Goal: Task Accomplishment & Management: Use online tool/utility

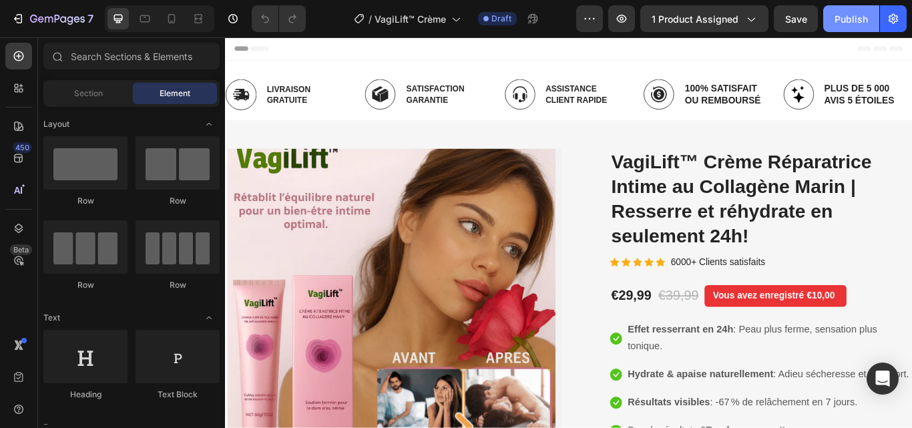
click at [848, 21] on div "Publish" at bounding box center [850, 19] width 33 height 14
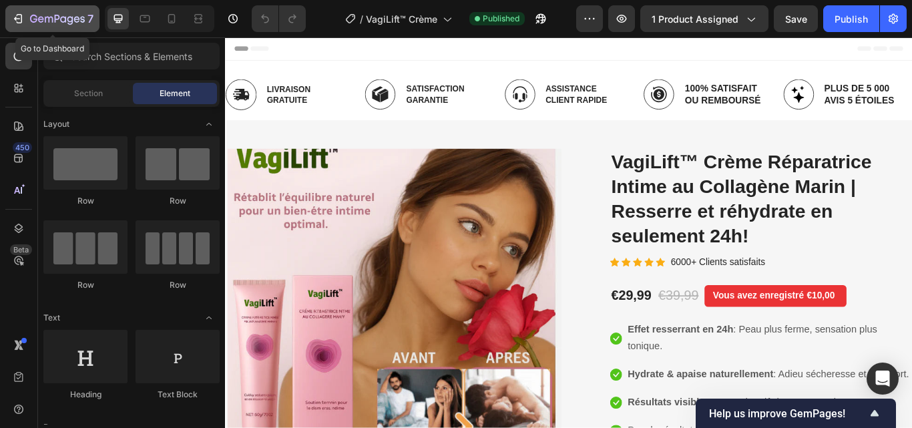
click at [23, 21] on icon "button" at bounding box center [17, 18] width 13 height 13
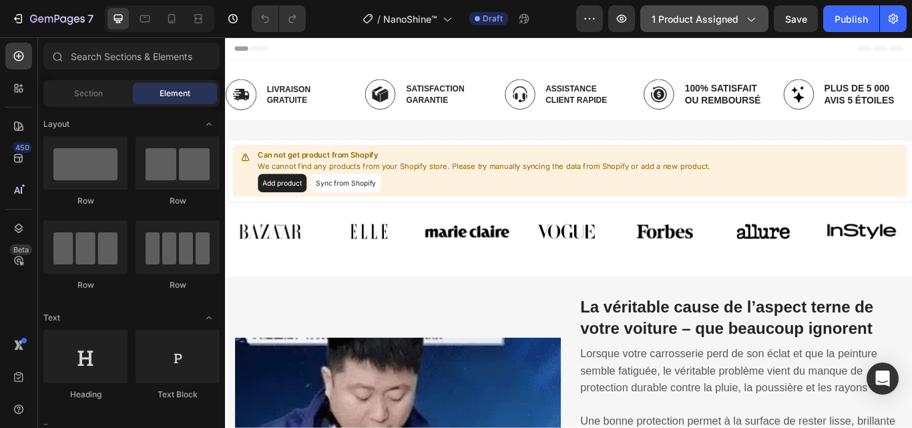
click at [750, 15] on icon "button" at bounding box center [749, 18] width 13 height 13
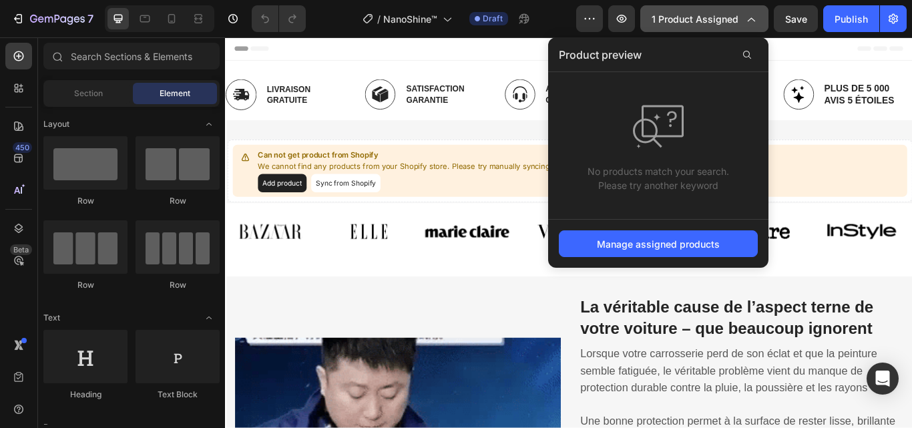
click at [750, 15] on icon "button" at bounding box center [749, 18] width 13 height 13
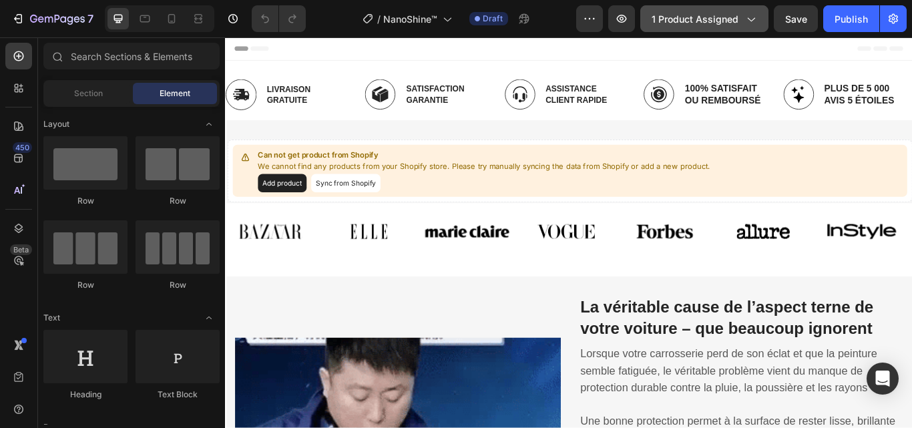
click at [750, 15] on icon "button" at bounding box center [749, 18] width 13 height 13
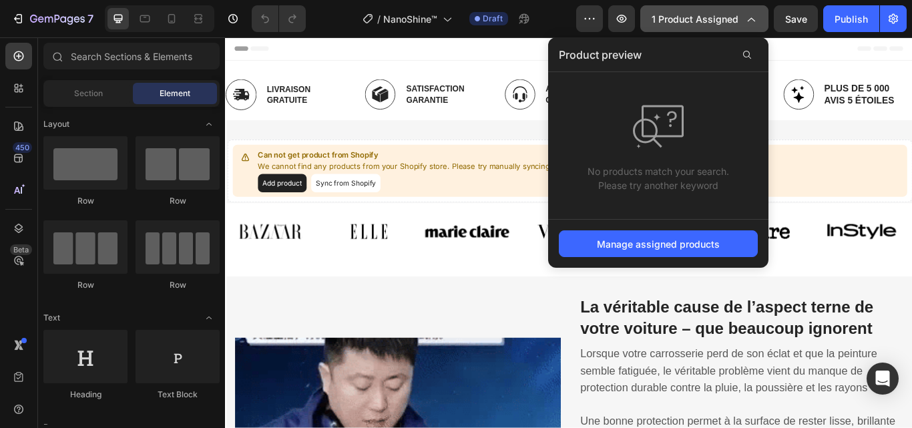
click at [750, 15] on icon "button" at bounding box center [749, 18] width 13 height 13
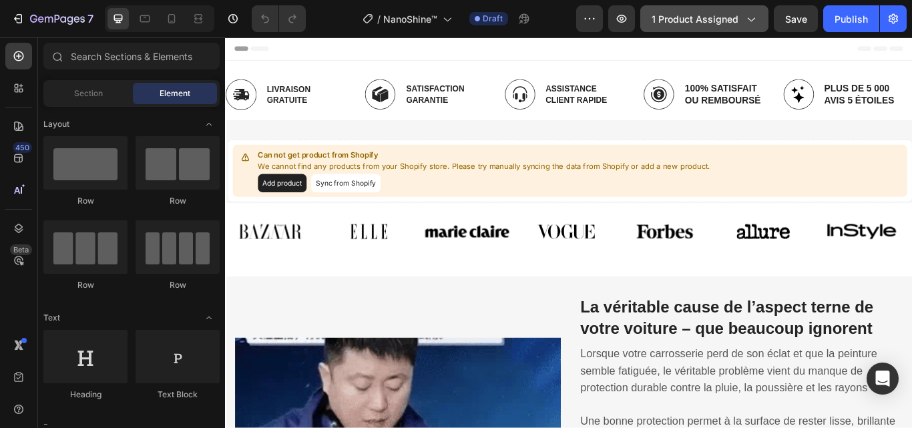
click at [750, 22] on icon "button" at bounding box center [749, 18] width 13 height 13
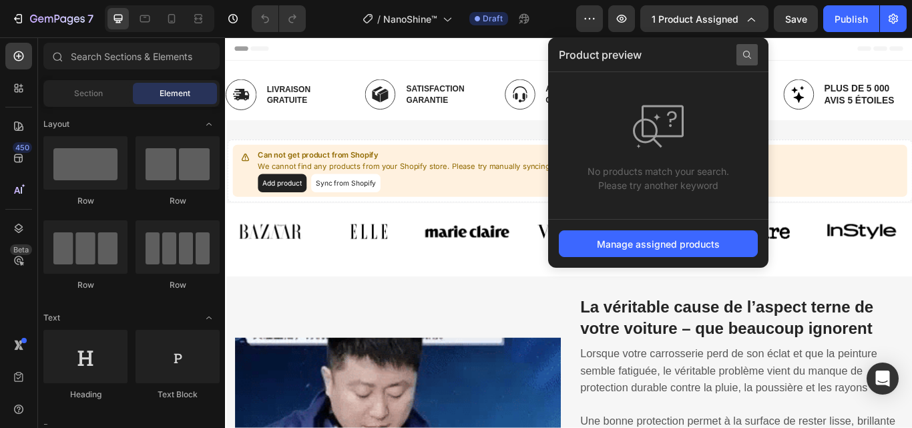
click at [746, 55] on icon at bounding box center [746, 54] width 11 height 11
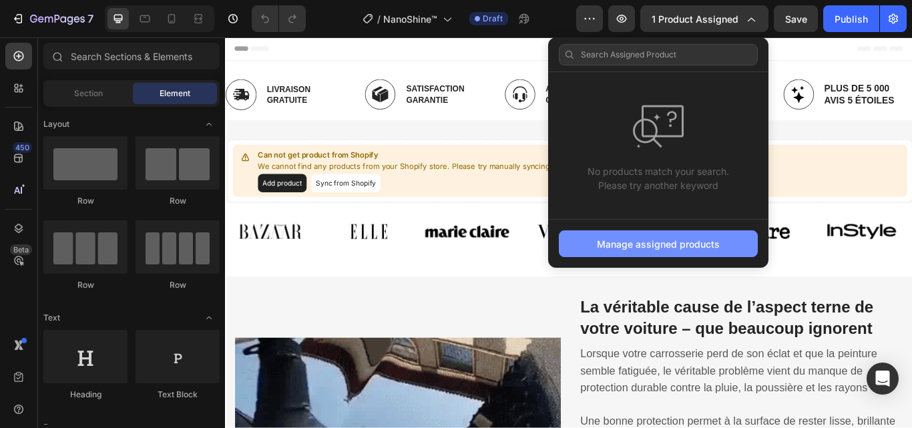
click at [667, 241] on div "Manage assigned products" at bounding box center [658, 244] width 123 height 14
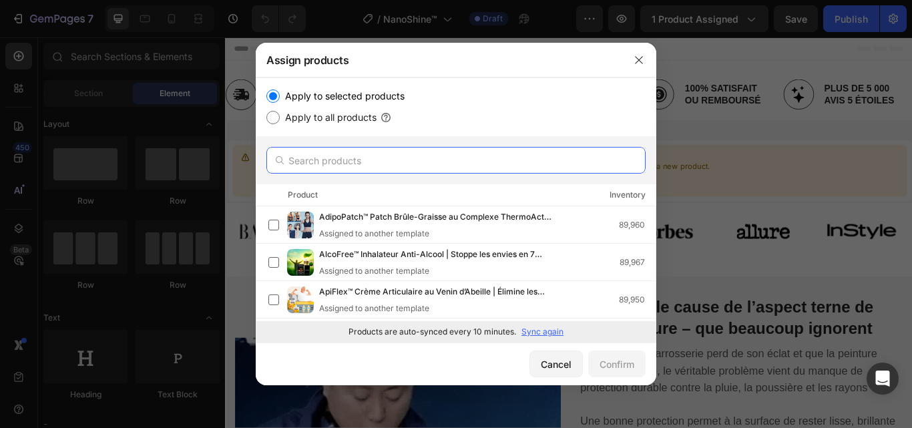
click at [382, 159] on input "text" at bounding box center [455, 160] width 379 height 27
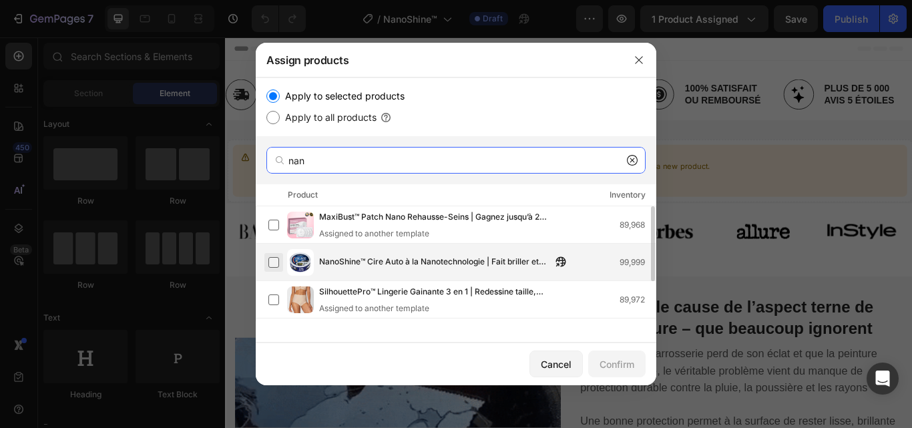
type input "nan"
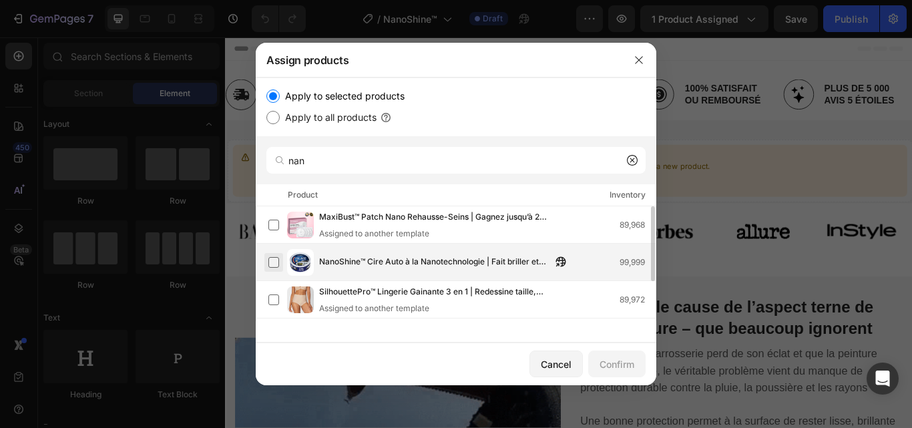
click at [274, 268] on label at bounding box center [273, 262] width 11 height 11
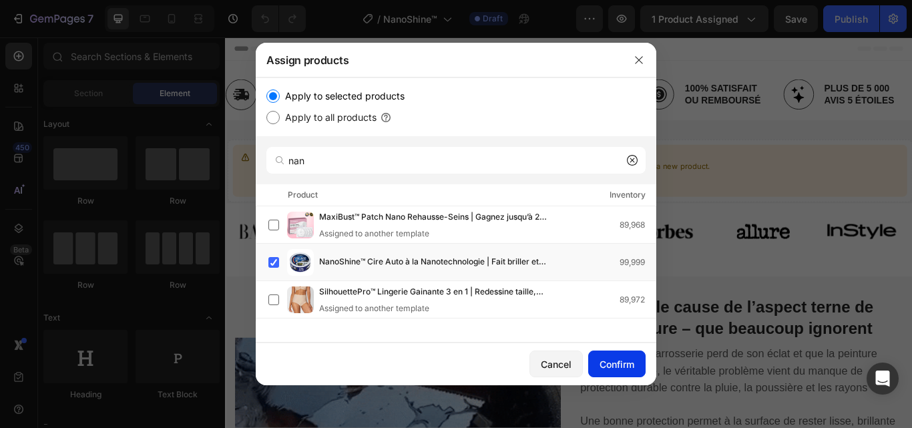
click at [607, 362] on div "Confirm" at bounding box center [616, 364] width 35 height 14
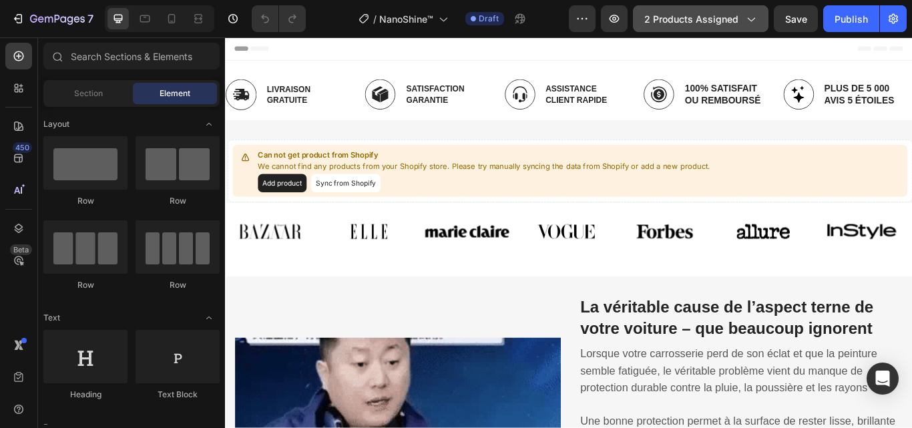
click at [735, 20] on span "2 products assigned" at bounding box center [691, 19] width 94 height 14
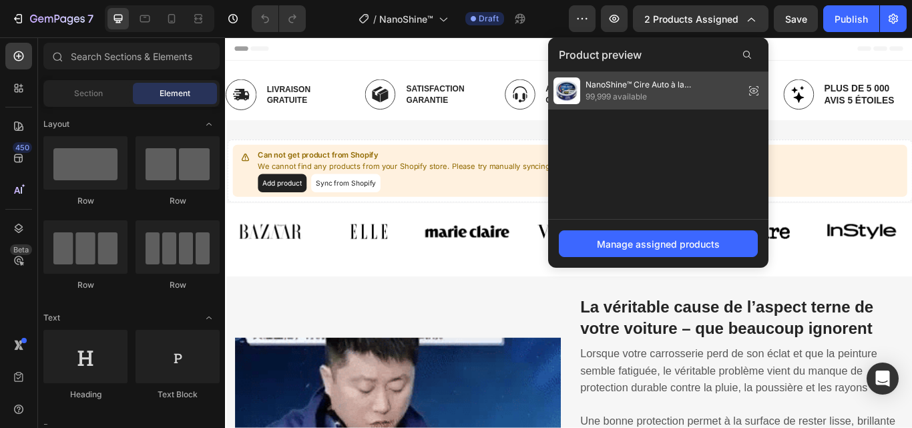
click at [629, 94] on span "99,999 available" at bounding box center [662, 97] width 154 height 12
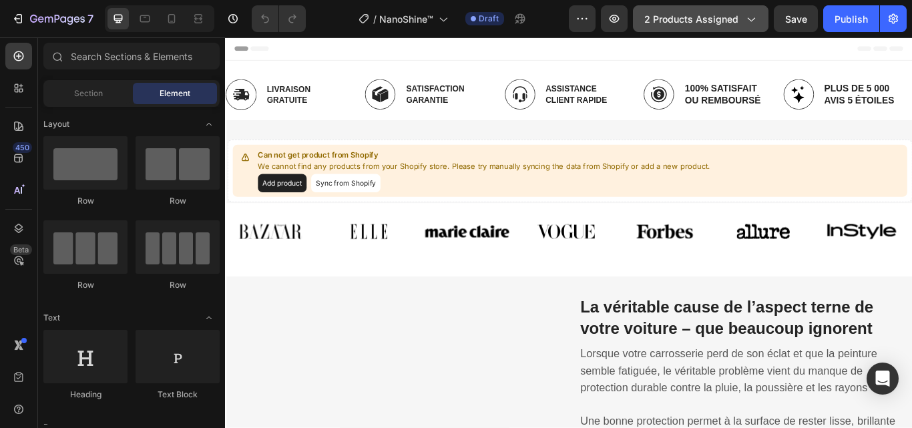
click at [755, 19] on icon "button" at bounding box center [750, 20] width 7 height 4
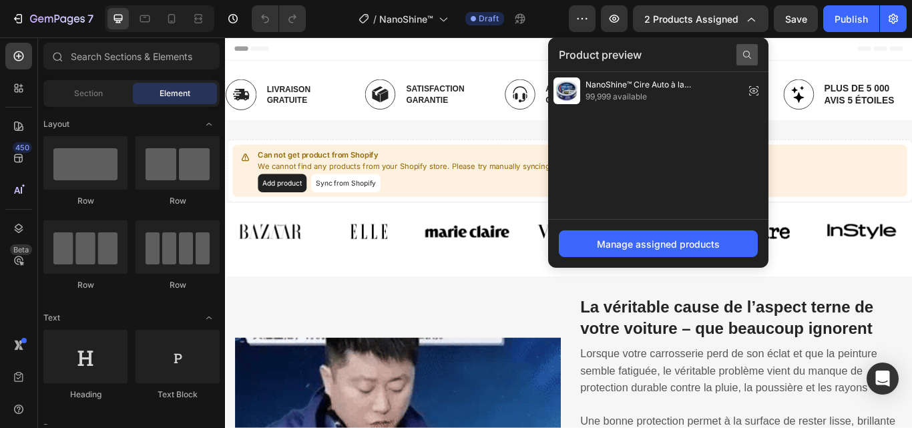
click at [747, 49] on icon at bounding box center [746, 54] width 11 height 11
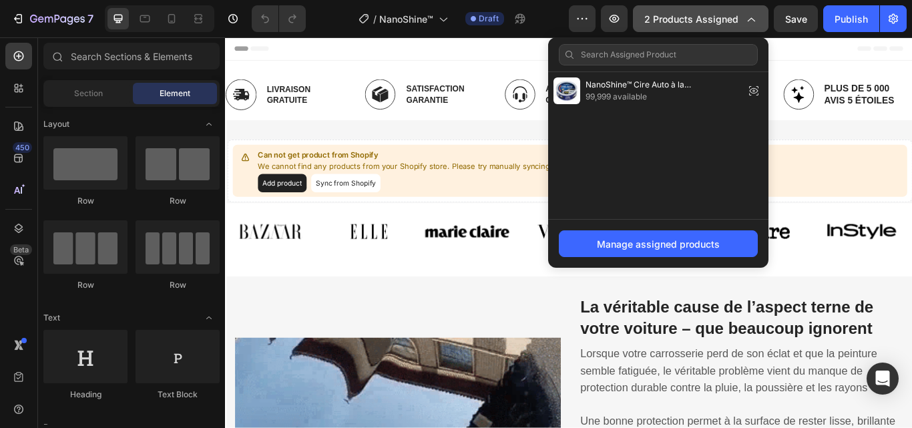
click at [733, 24] on span "2 products assigned" at bounding box center [691, 19] width 94 height 14
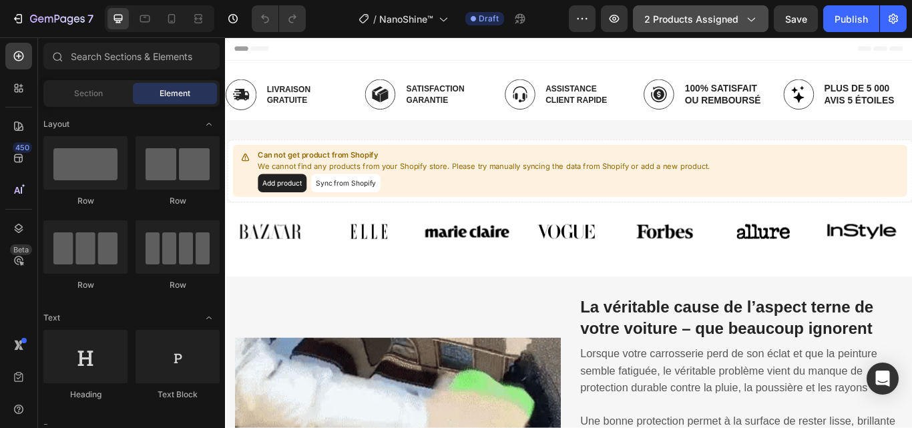
click at [672, 13] on span "2 products assigned" at bounding box center [691, 19] width 94 height 14
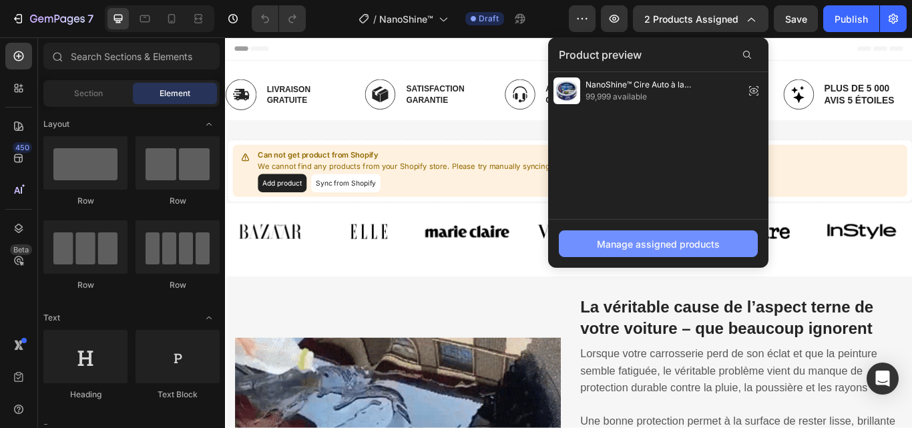
click at [636, 242] on div "Manage assigned products" at bounding box center [658, 244] width 123 height 14
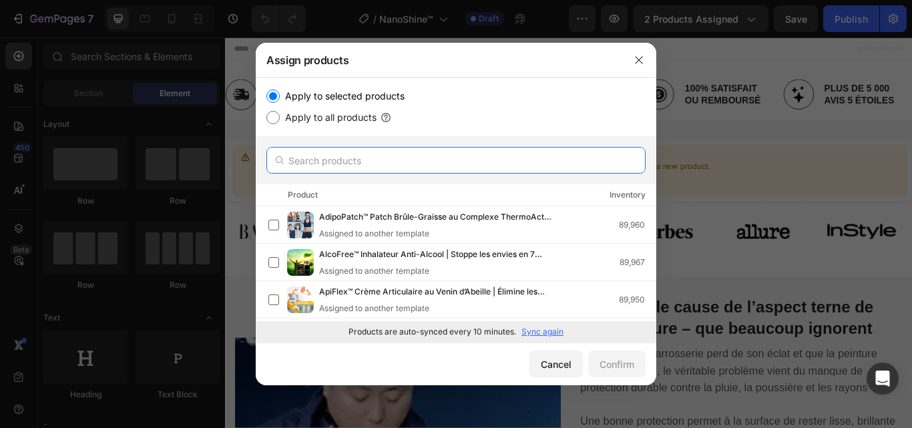
click at [493, 163] on input "text" at bounding box center [455, 160] width 379 height 27
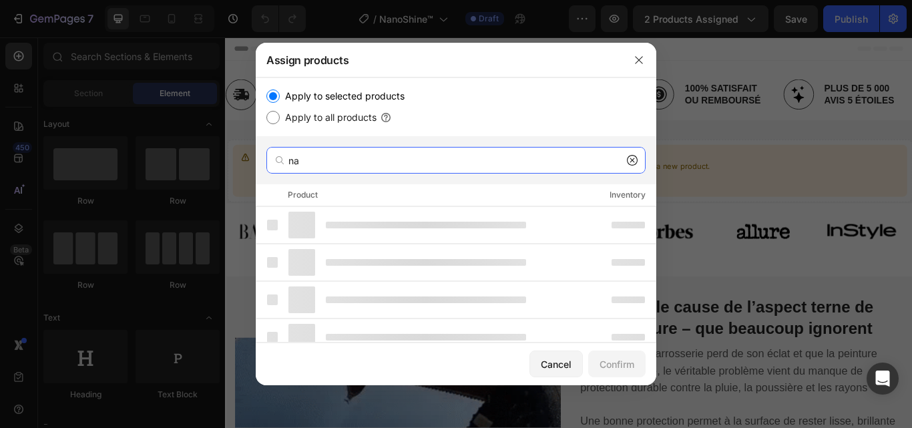
type input "n"
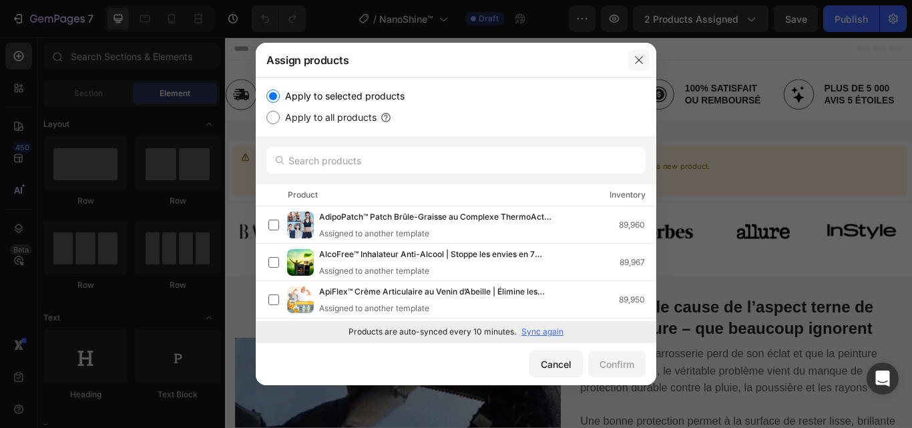
click at [637, 59] on icon "button" at bounding box center [638, 60] width 11 height 11
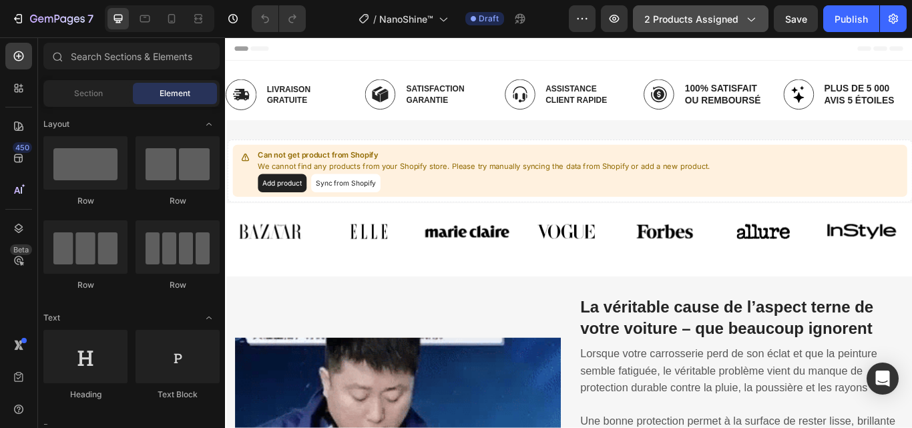
click at [673, 15] on span "2 products assigned" at bounding box center [691, 19] width 94 height 14
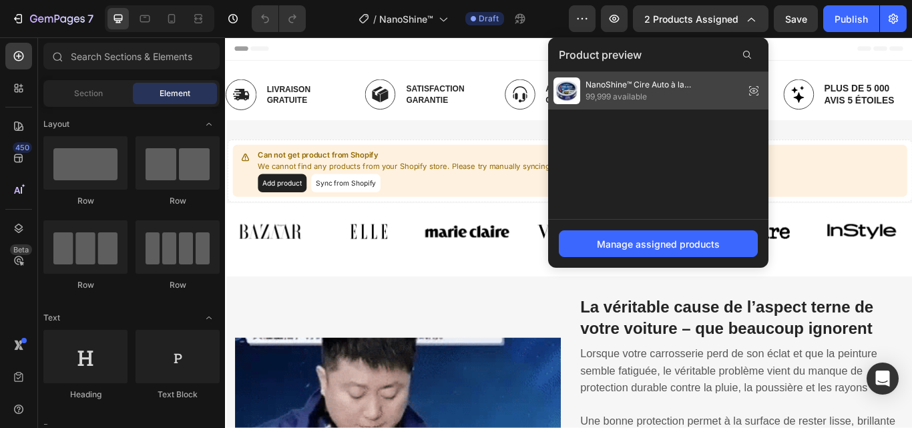
click at [752, 86] on icon at bounding box center [753, 90] width 19 height 19
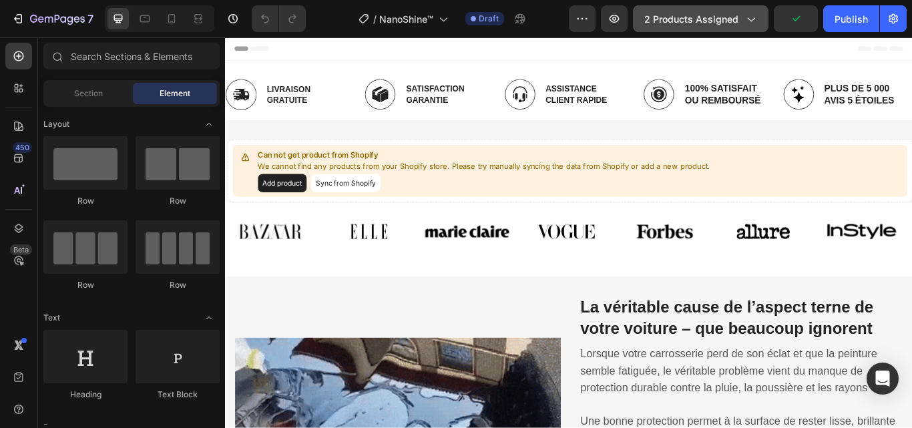
click at [737, 24] on span "2 products assigned" at bounding box center [691, 19] width 94 height 14
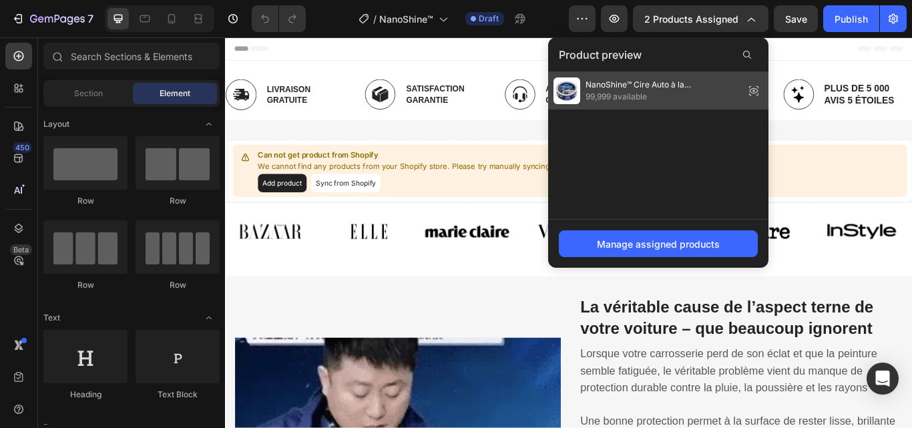
drag, startPoint x: 663, startPoint y: 86, endPoint x: 635, endPoint y: 93, distance: 28.8
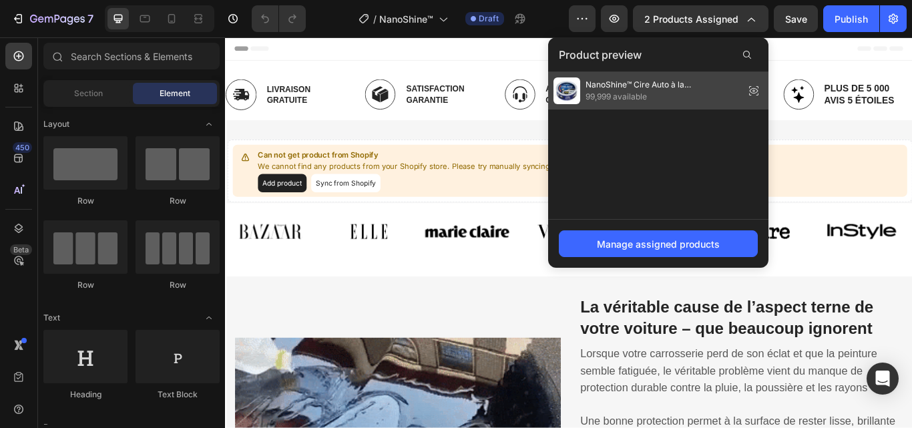
click at [635, 93] on span "99,999 available" at bounding box center [662, 97] width 154 height 12
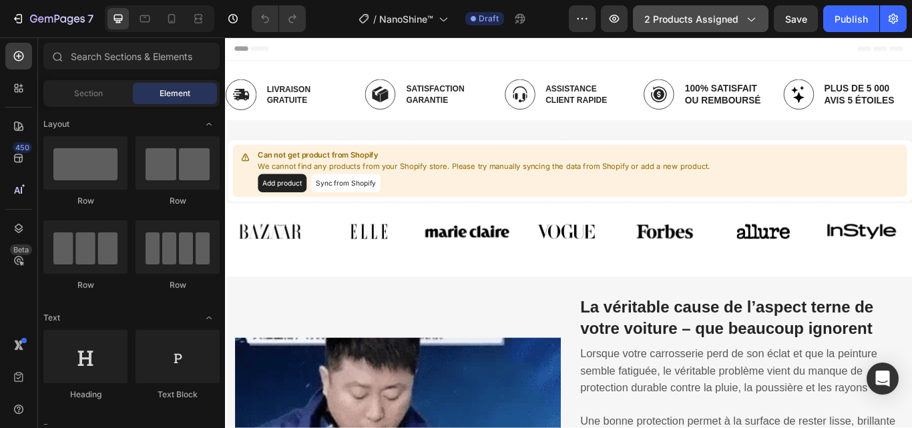
click at [649, 20] on span "2 products assigned" at bounding box center [691, 19] width 94 height 14
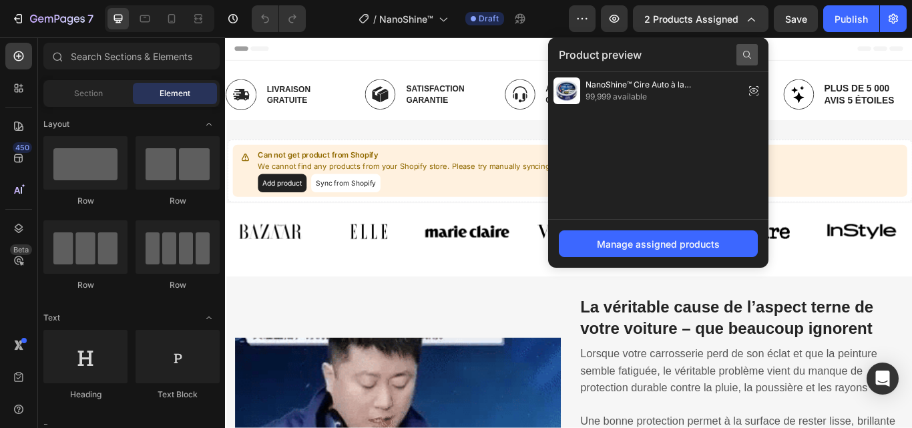
click at [745, 55] on icon at bounding box center [746, 54] width 11 height 11
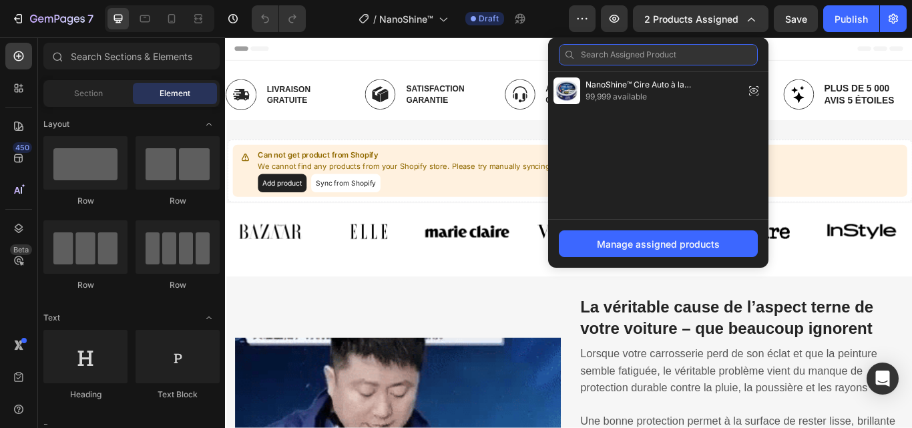
paste input "NanoShine™"
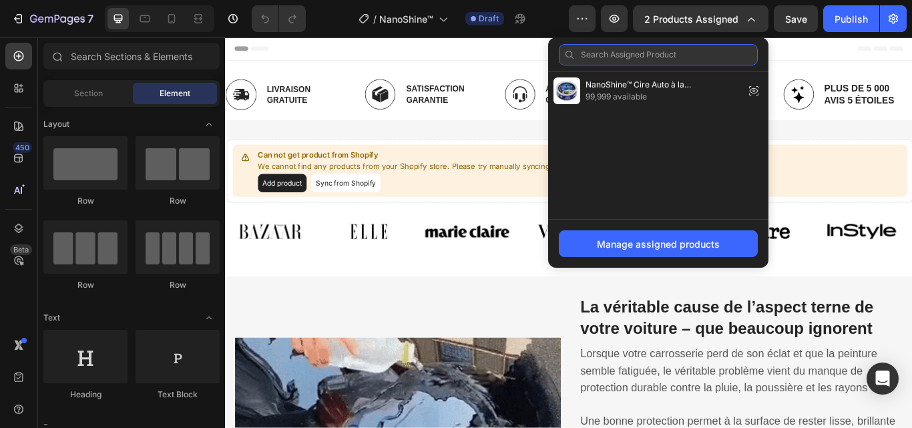
type input "NanoShine™"
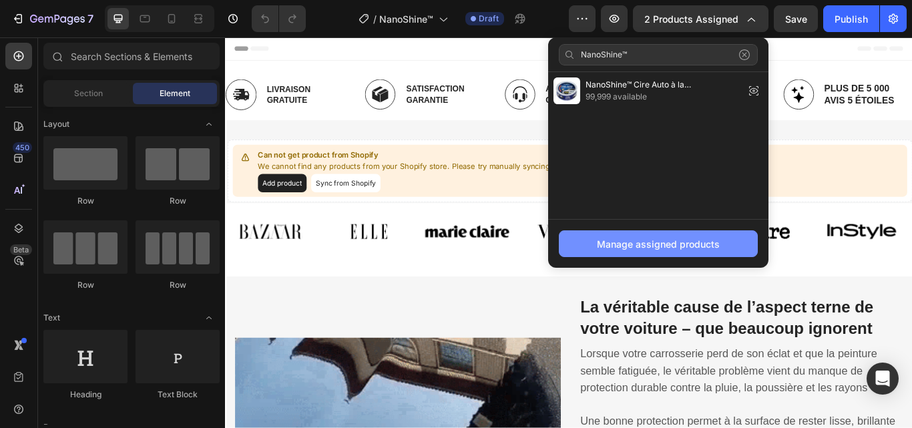
click at [655, 245] on div "Manage assigned products" at bounding box center [658, 244] width 123 height 14
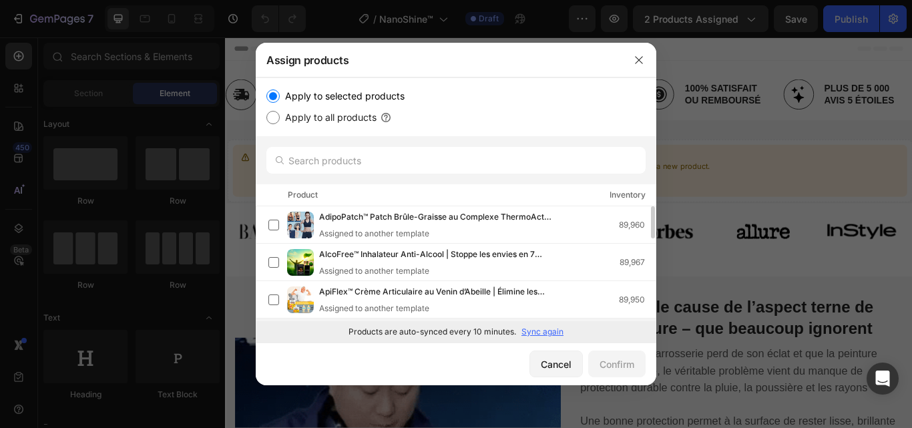
scroll to position [67, 0]
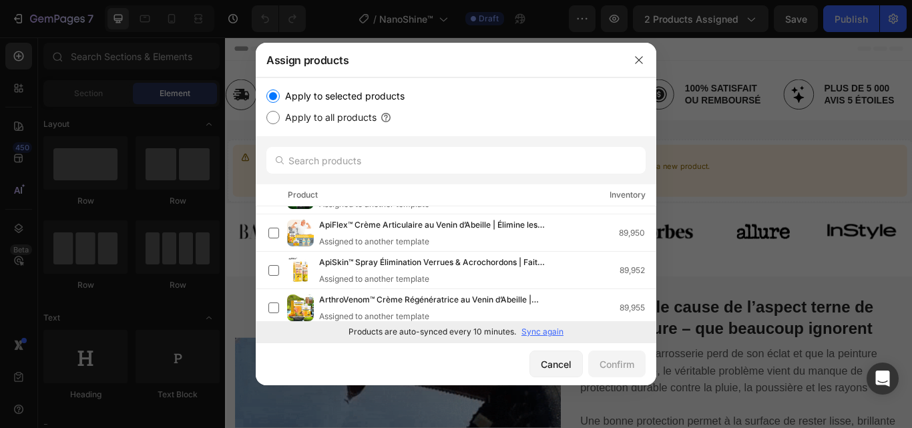
click at [527, 332] on p "Sync again" at bounding box center [542, 332] width 42 height 12
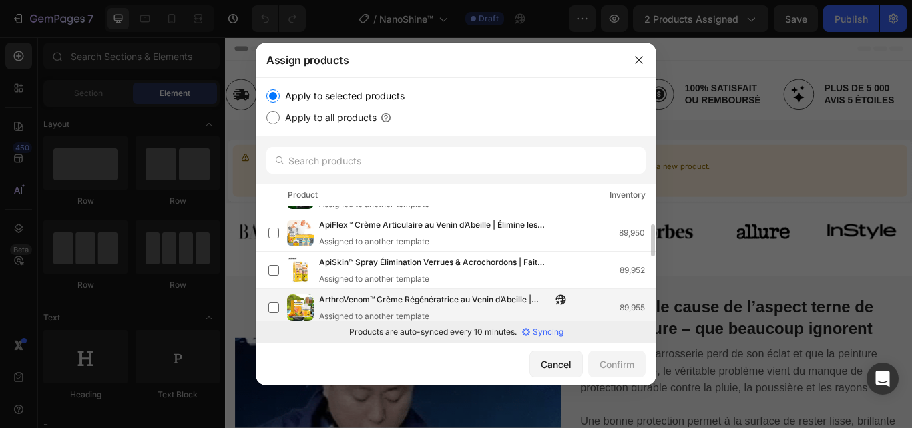
scroll to position [0, 0]
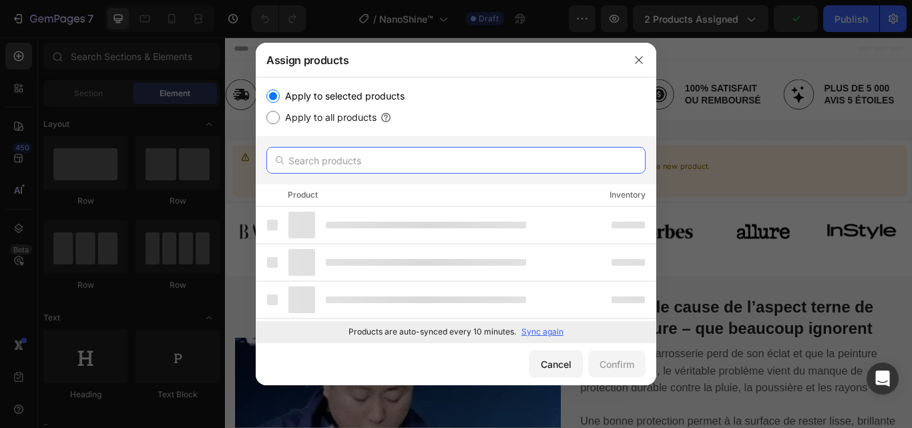
click at [443, 167] on input "text" at bounding box center [455, 160] width 379 height 27
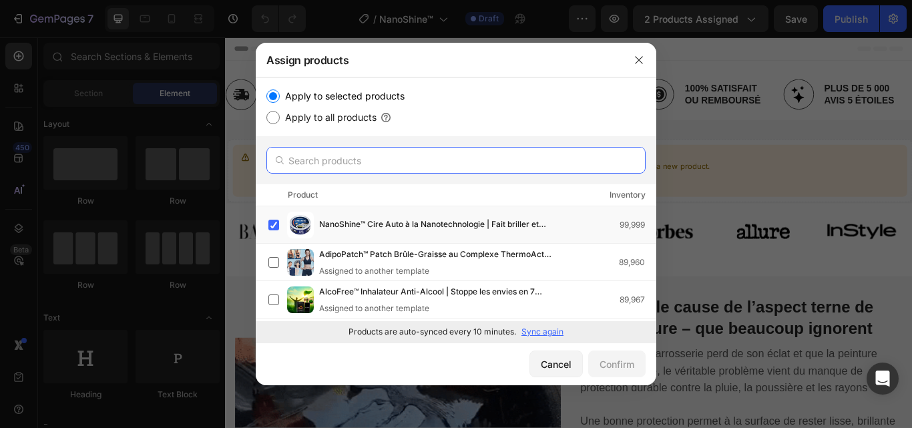
paste input "NanoShine™"
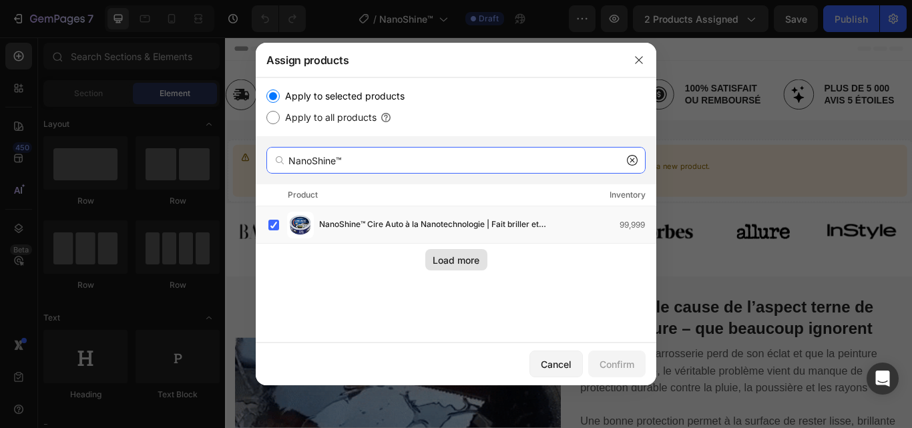
type input "NanoShine™"
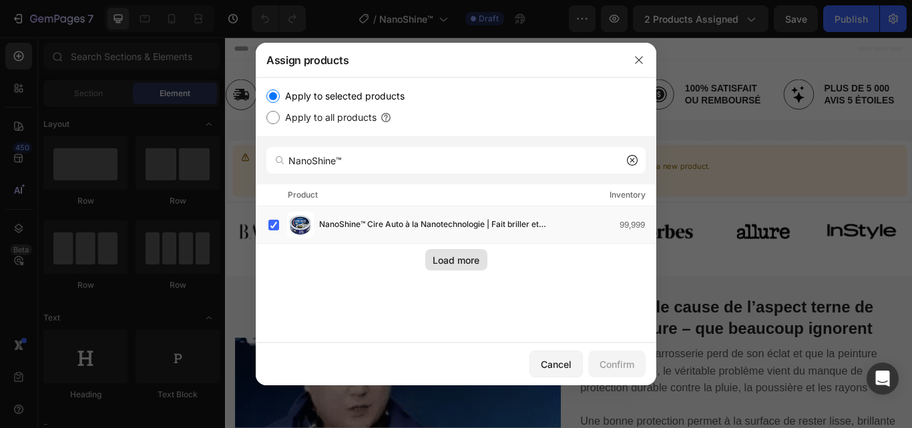
click at [453, 260] on div "Load more" at bounding box center [455, 260] width 47 height 14
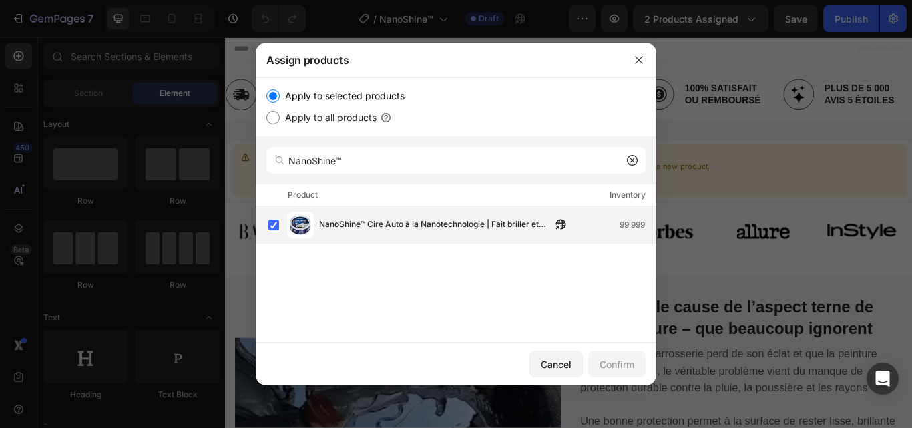
click at [455, 222] on span "NanoShine™ Cire Auto à la Nanotechnologie | Fait briller et protège votre carro…" at bounding box center [435, 225] width 232 height 15
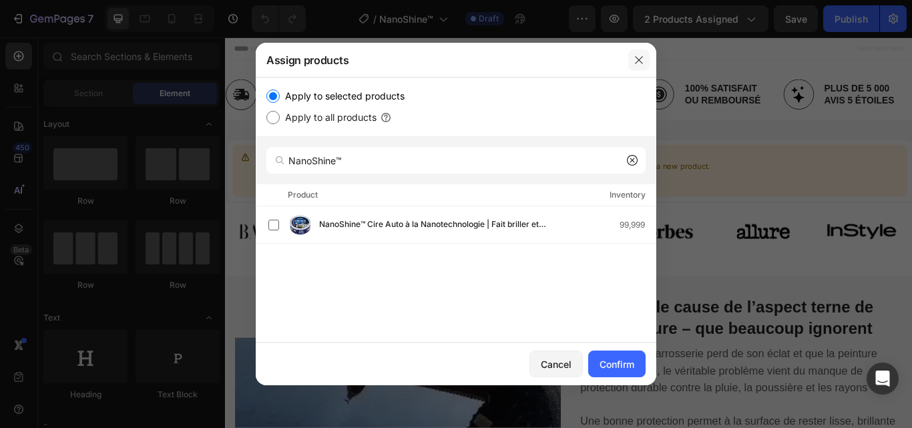
click at [641, 52] on button "button" at bounding box center [638, 59] width 21 height 21
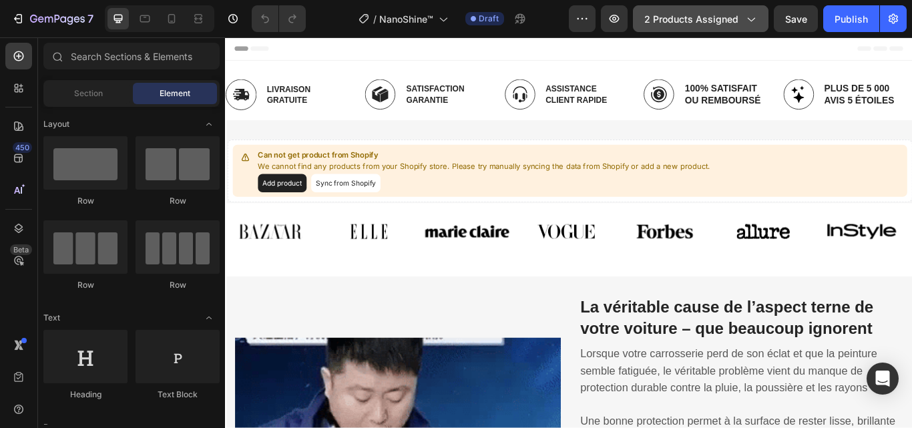
click at [754, 18] on icon "button" at bounding box center [749, 18] width 13 height 13
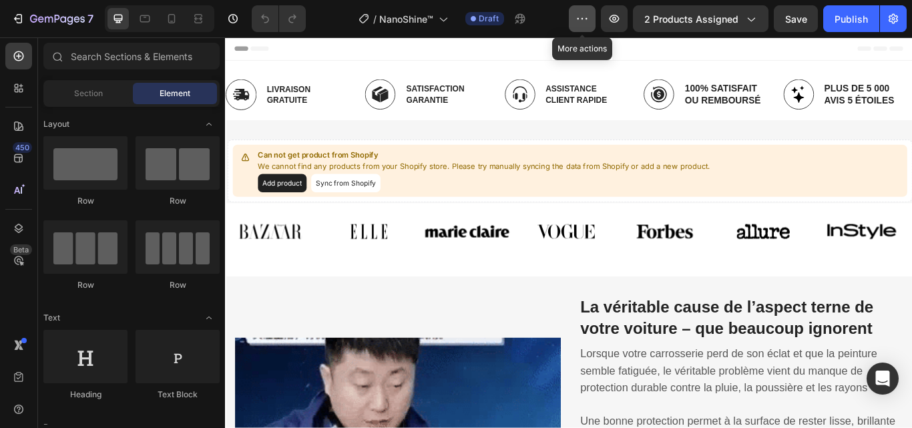
click at [584, 17] on icon "button" at bounding box center [581, 18] width 13 height 13
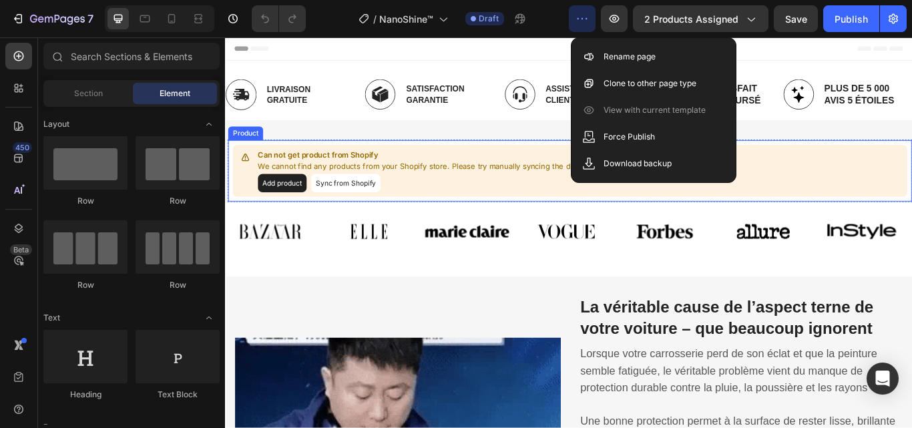
click at [425, 188] on p "We cannot find any products from your Shopify store. Please try manually syncin…" at bounding box center [526, 188] width 527 height 13
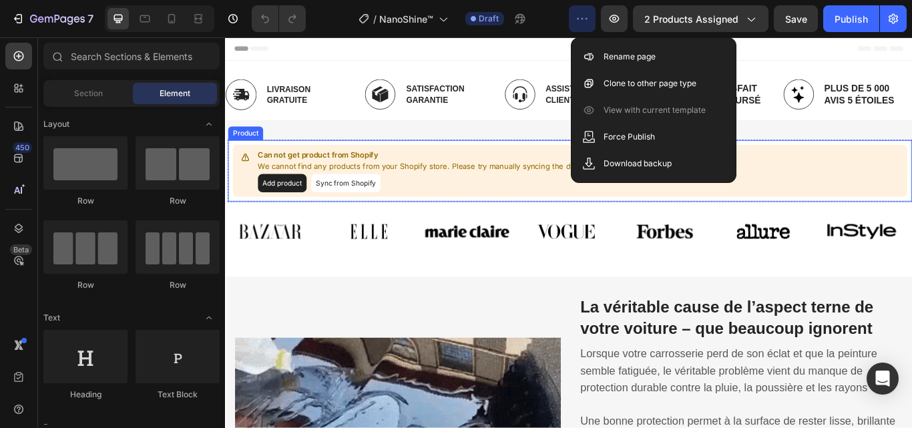
click at [373, 209] on button "Sync from Shopify" at bounding box center [365, 207] width 81 height 21
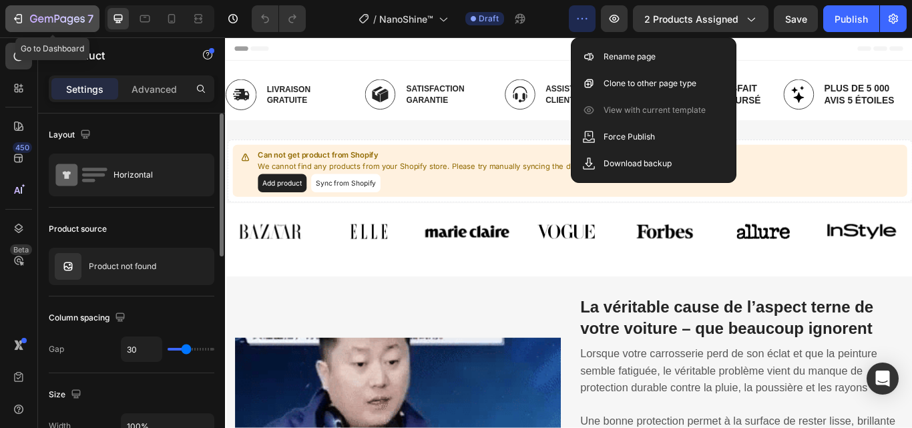
click at [43, 23] on icon "button" at bounding box center [57, 19] width 55 height 11
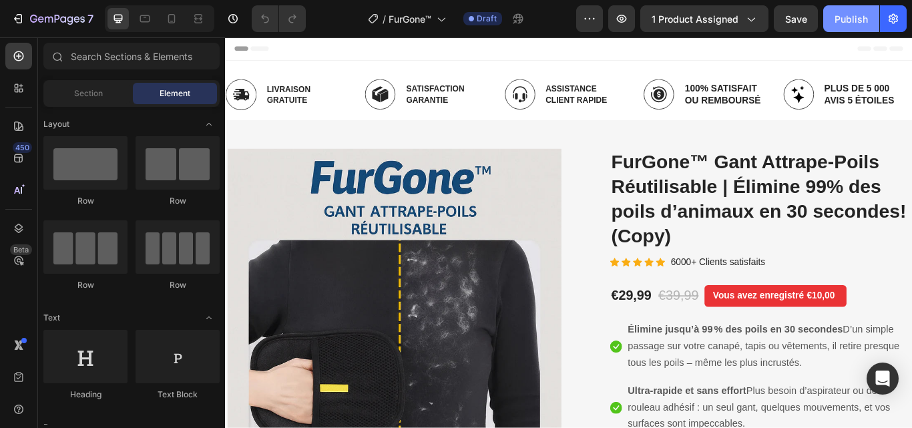
click at [854, 17] on div "Publish" at bounding box center [850, 19] width 33 height 14
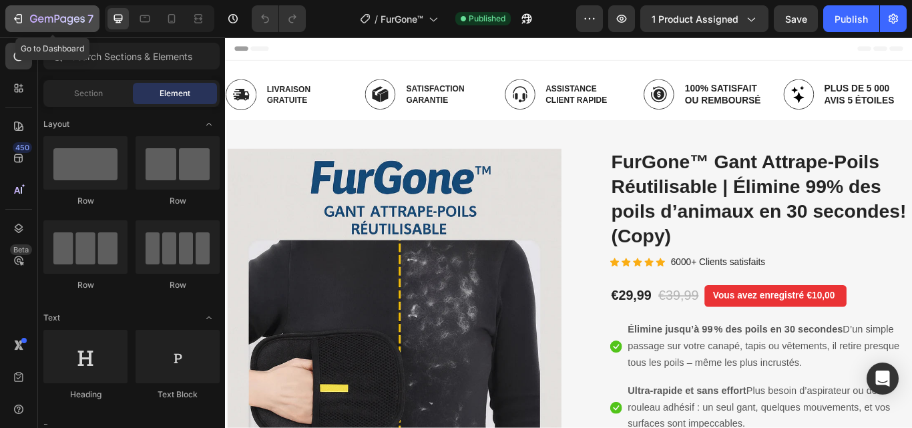
click at [28, 19] on div "7" at bounding box center [52, 19] width 82 height 16
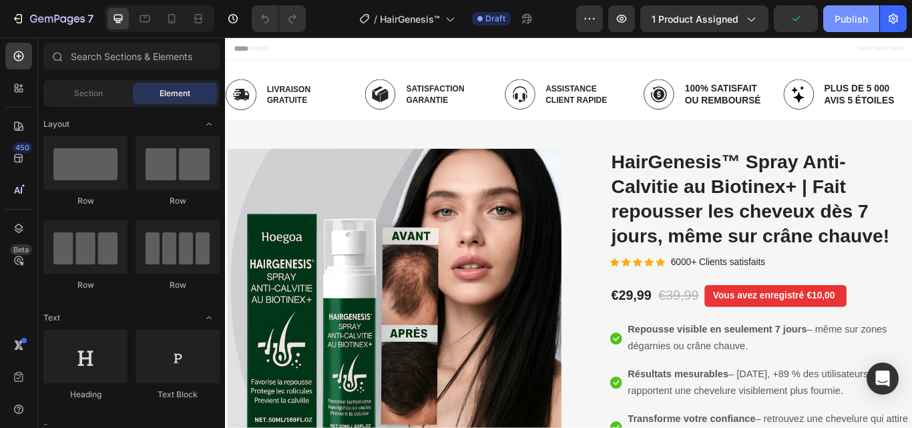
drag, startPoint x: 854, startPoint y: 21, endPoint x: 645, endPoint y: 49, distance: 210.9
click at [854, 21] on div "Publish" at bounding box center [850, 19] width 33 height 14
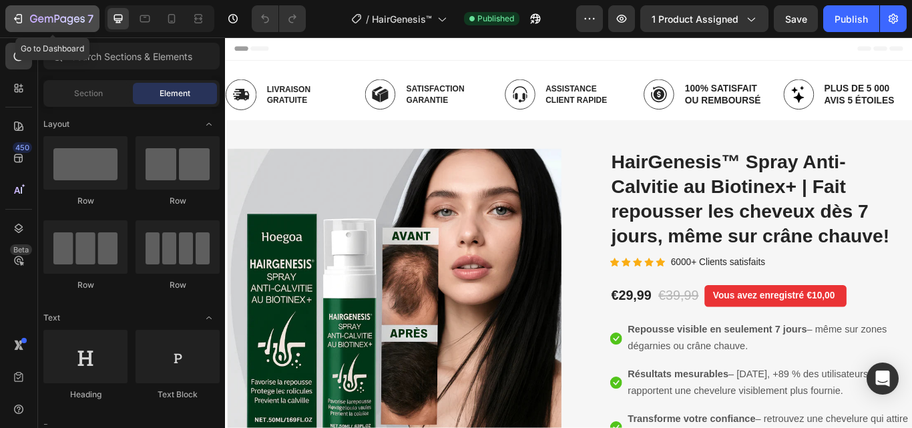
click at [22, 17] on icon "button" at bounding box center [20, 18] width 6 height 9
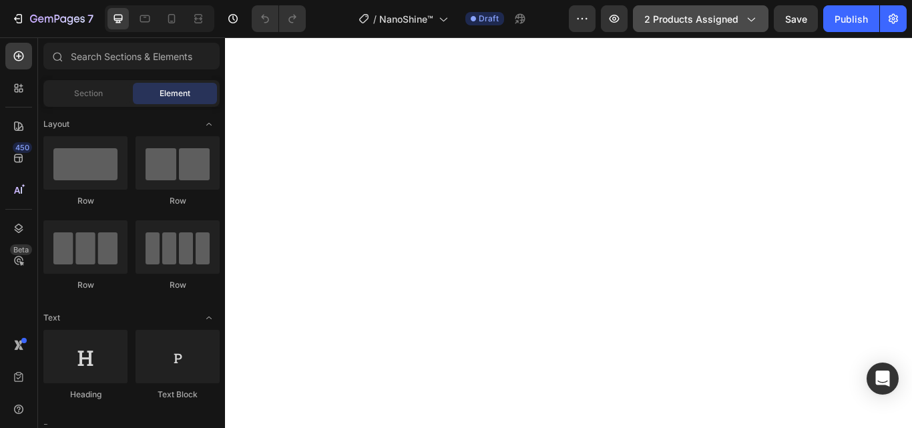
click at [743, 17] on icon "button" at bounding box center [749, 18] width 13 height 13
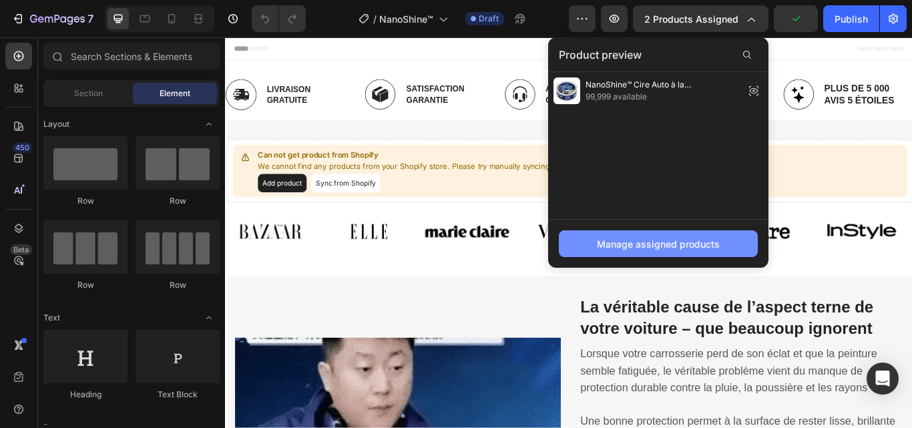
click at [666, 248] on div "Manage assigned products" at bounding box center [658, 244] width 123 height 14
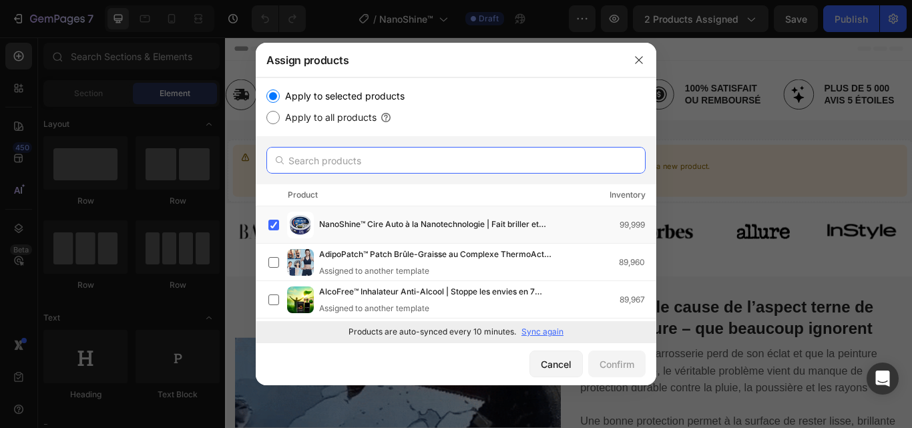
click at [462, 158] on input "text" at bounding box center [455, 160] width 379 height 27
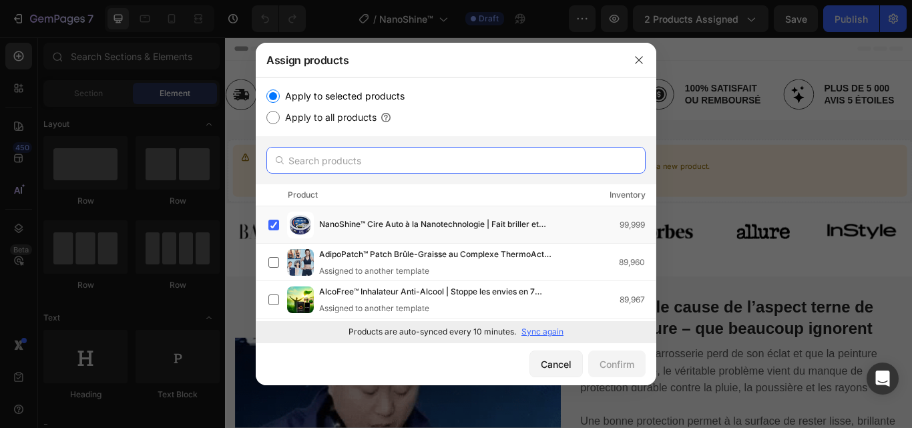
paste input "NanoShine™"
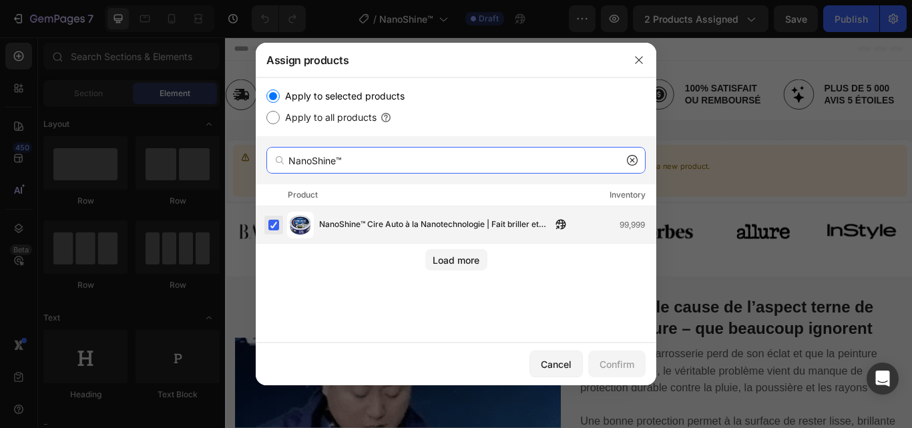
type input "NanoShine™"
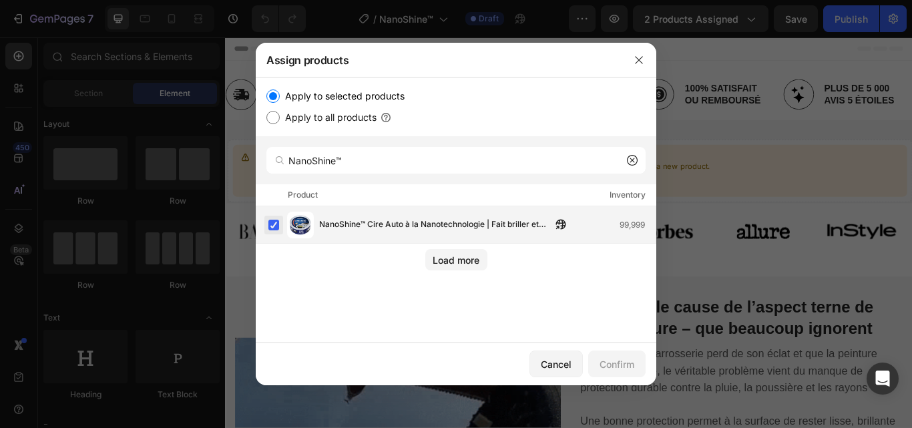
click at [268, 220] on label at bounding box center [273, 225] width 11 height 11
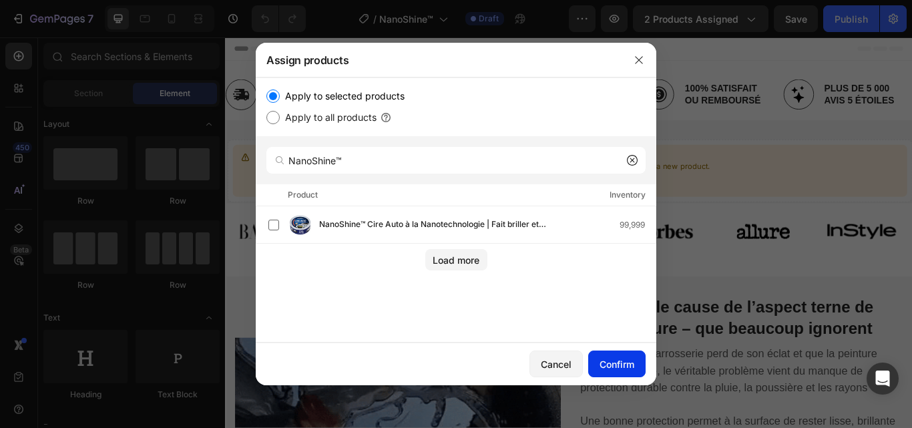
click at [616, 362] on div "Confirm" at bounding box center [616, 364] width 35 height 14
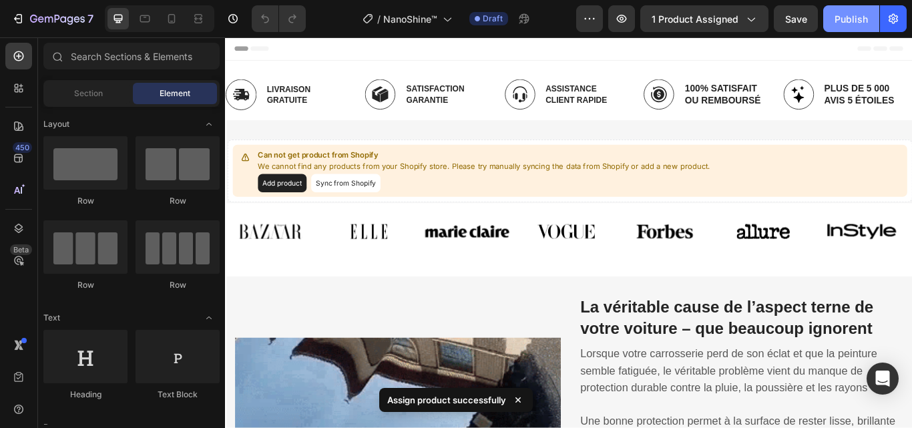
click at [861, 21] on div "Publish" at bounding box center [850, 19] width 33 height 14
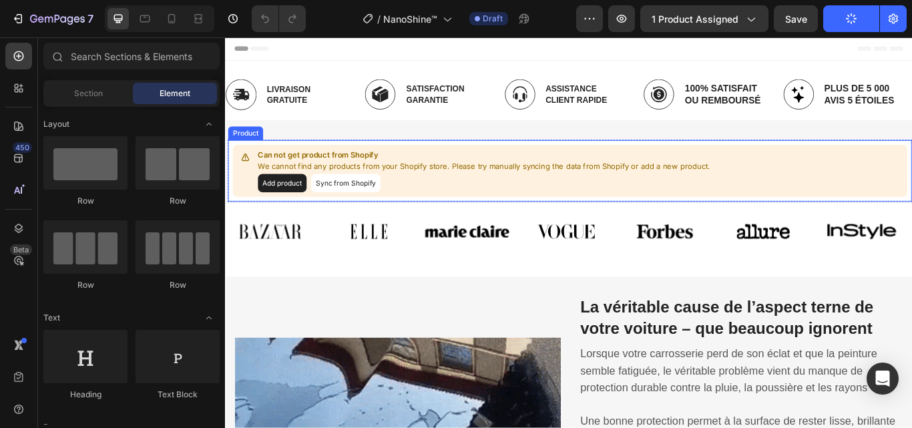
click at [380, 200] on button "Sync from Shopify" at bounding box center [365, 207] width 81 height 21
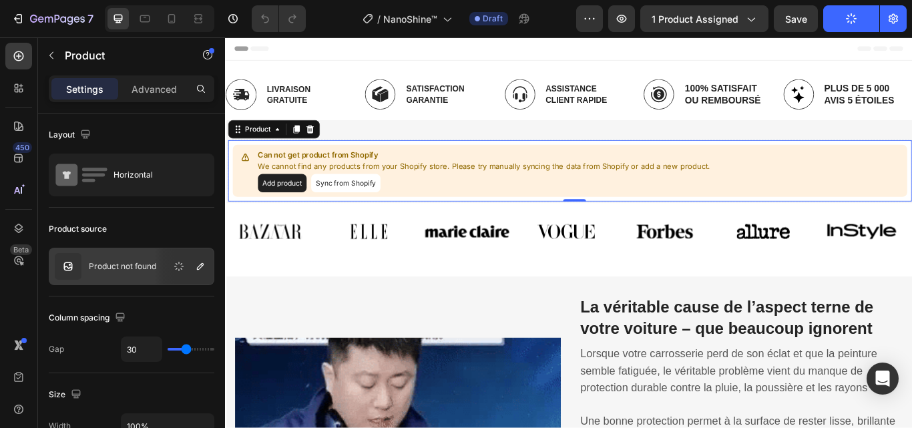
click at [314, 209] on button "Add product" at bounding box center [291, 207] width 57 height 21
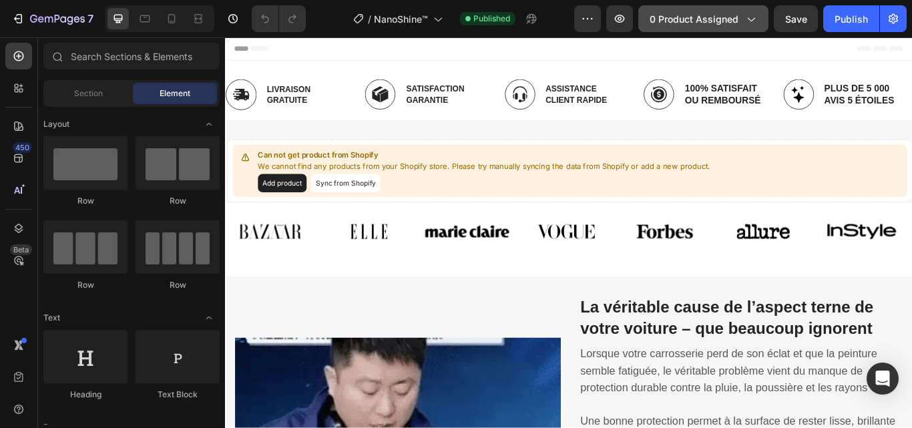
click at [711, 18] on span "0 product assigned" at bounding box center [693, 19] width 89 height 14
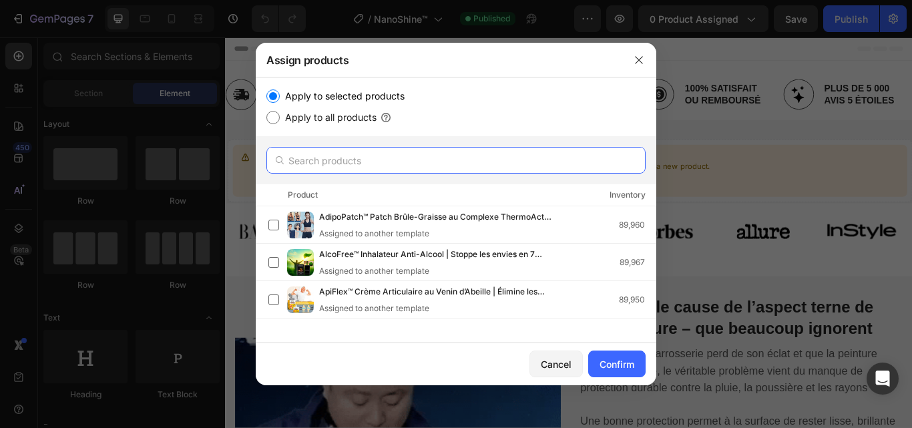
click at [527, 148] on input "text" at bounding box center [455, 160] width 379 height 27
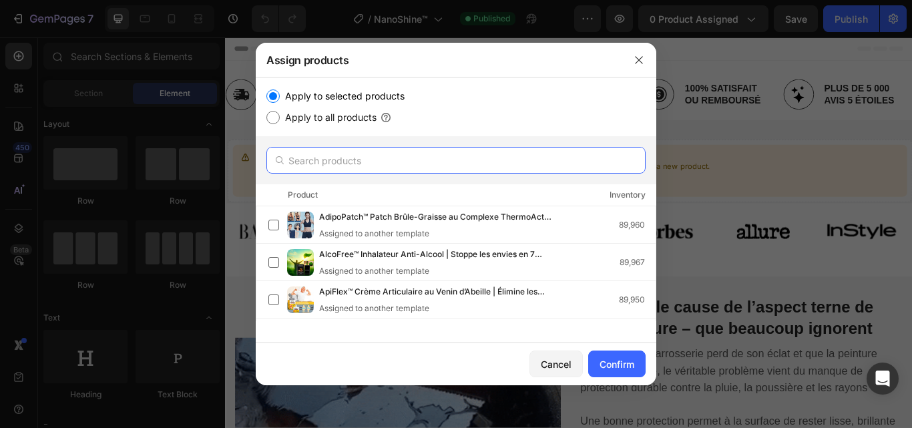
paste input "NanoShine™"
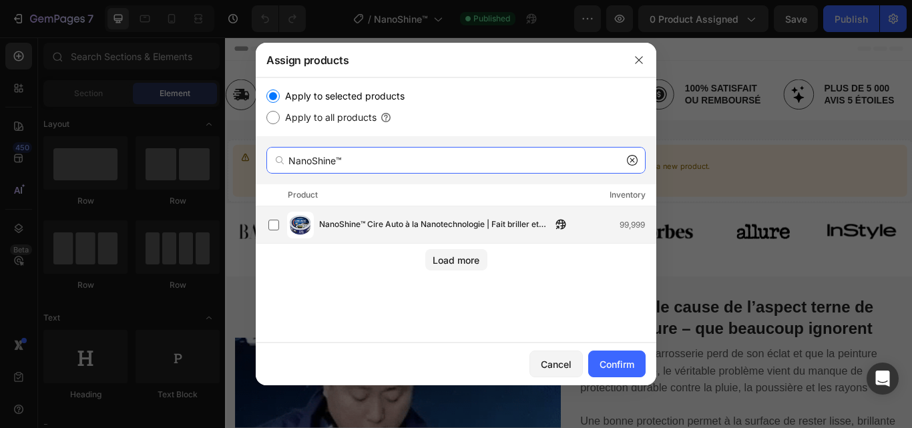
type input "NanoShine™"
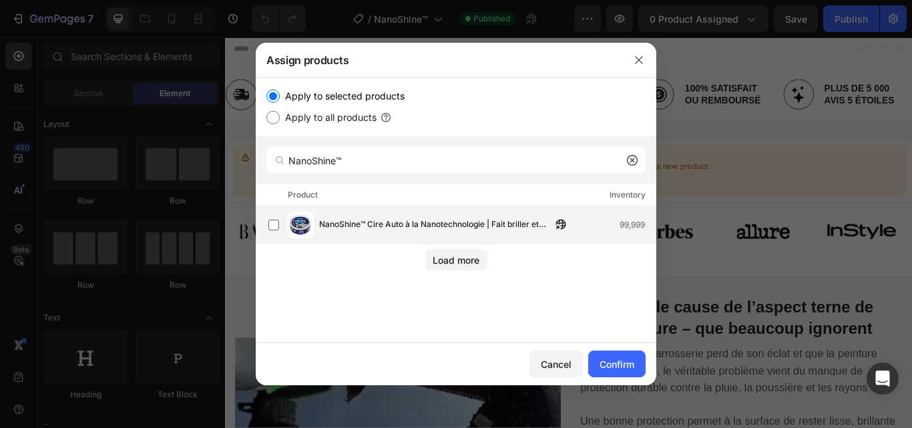
click at [471, 228] on span "NanoShine™ Cire Auto à la Nanotechnologie | Fait briller et protège votre carro…" at bounding box center [435, 225] width 232 height 15
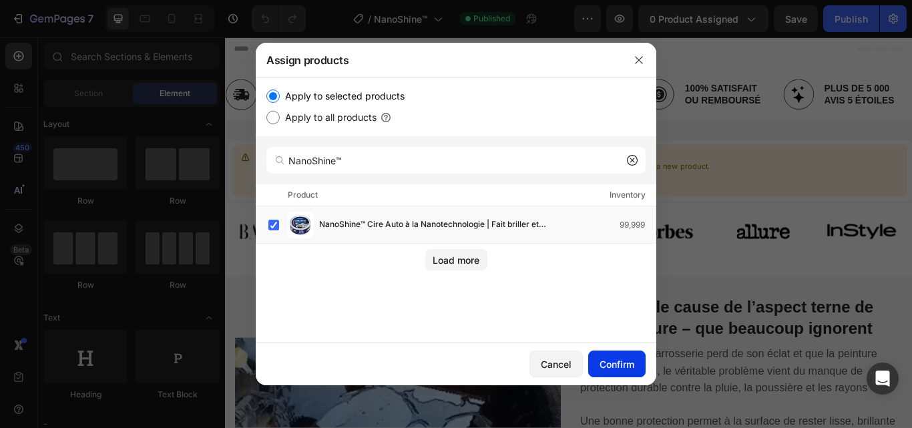
click at [613, 368] on div "Confirm" at bounding box center [616, 364] width 35 height 14
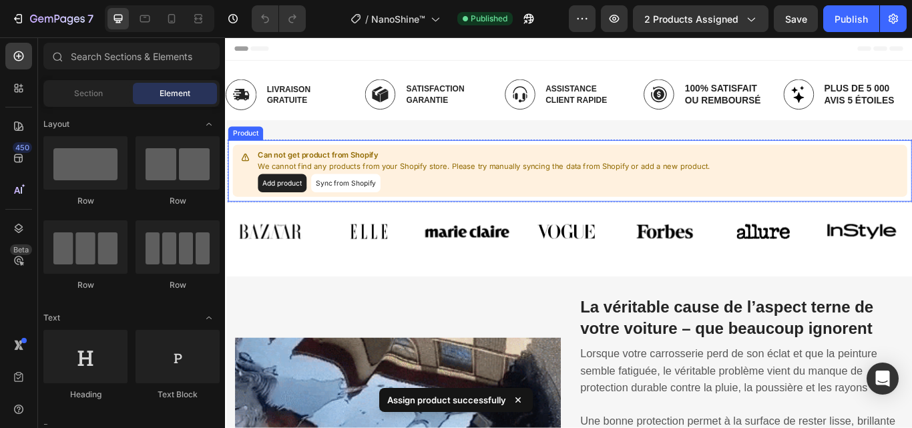
click at [800, 200] on div "Can not get product from Shopify We cannot find any products from your Shopify …" at bounding box center [627, 193] width 786 height 61
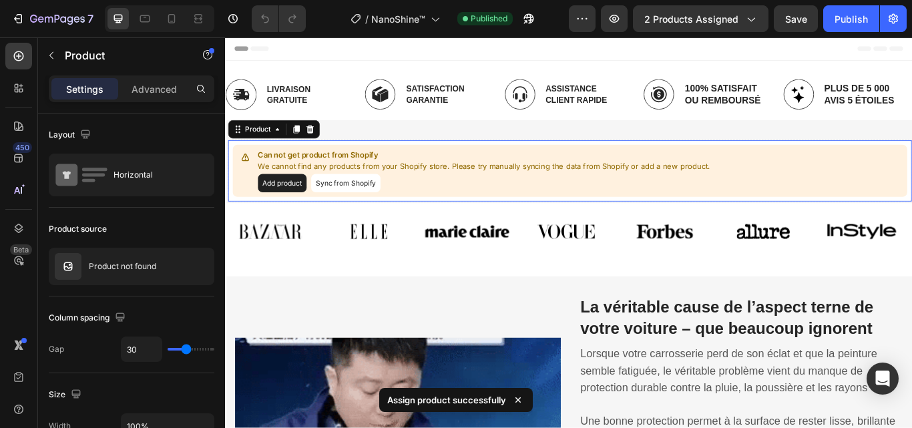
click at [800, 200] on div "Can not get product from Shopify We cannot find any products from your Shopify …" at bounding box center [627, 193] width 786 height 61
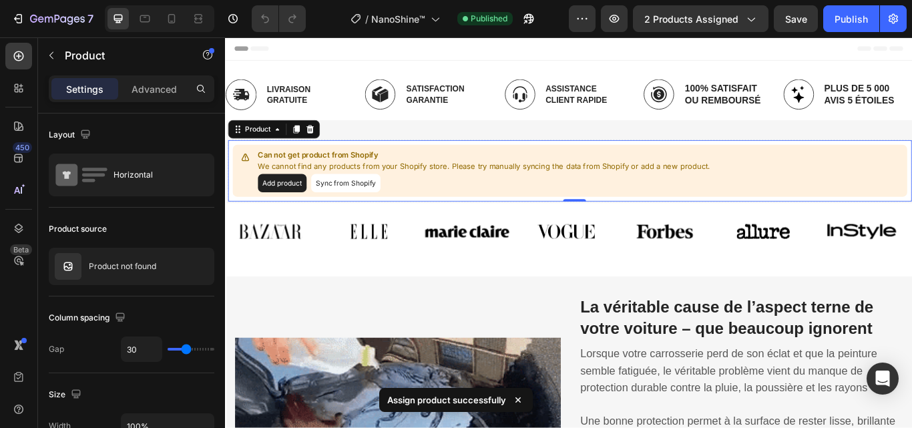
click at [800, 200] on div "Can not get product from Shopify We cannot find any products from your Shopify …" at bounding box center [627, 193] width 786 height 61
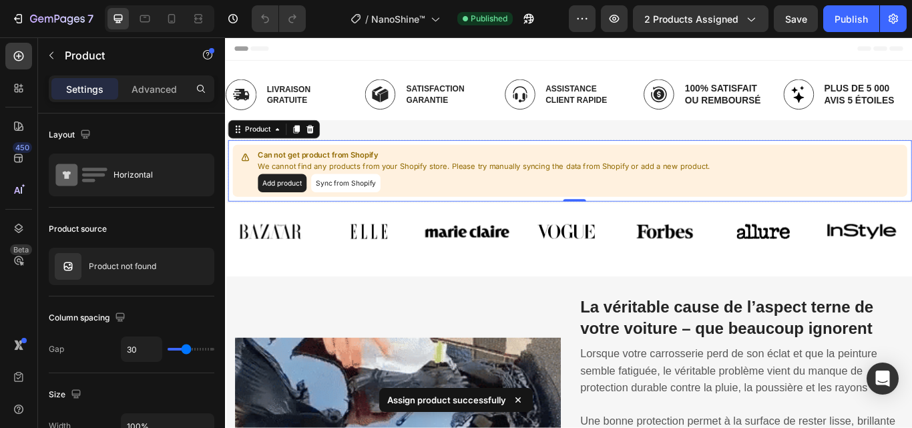
click at [800, 200] on div "Can not get product from Shopify We cannot find any products from your Shopify …" at bounding box center [627, 193] width 786 height 61
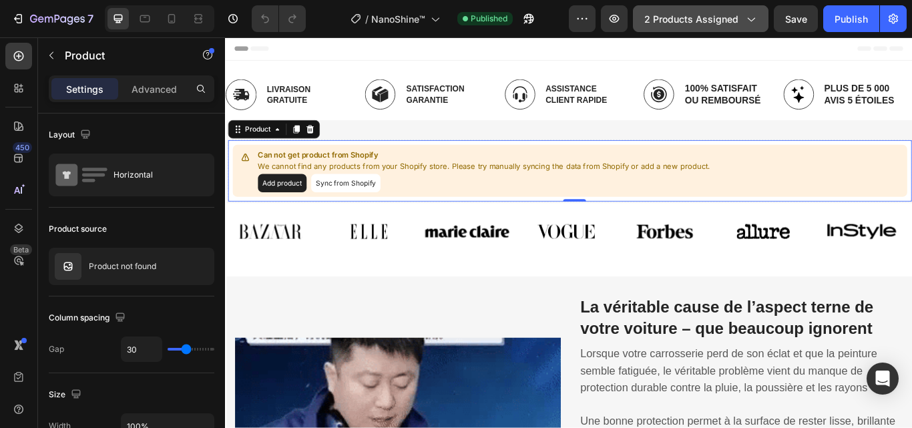
click at [746, 21] on icon "button" at bounding box center [749, 18] width 13 height 13
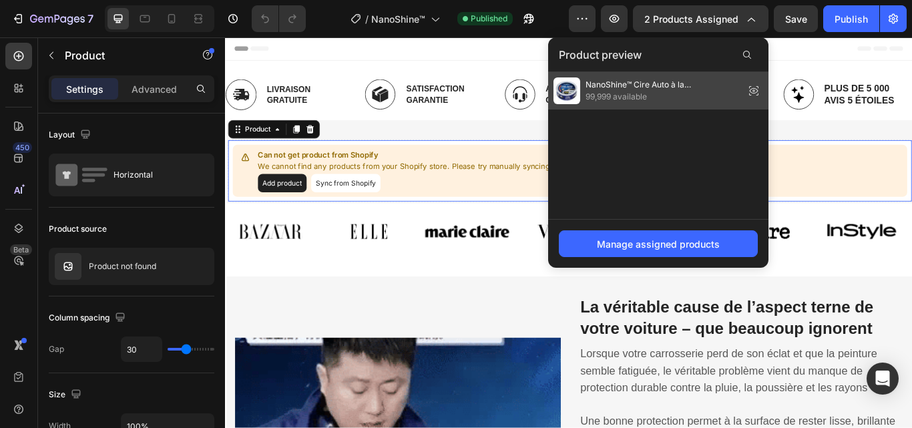
click at [709, 85] on span "NanoShine™ Cire Auto à la Nanotechnologie | Fait briller et protège votre carro…" at bounding box center [662, 85] width 154 height 12
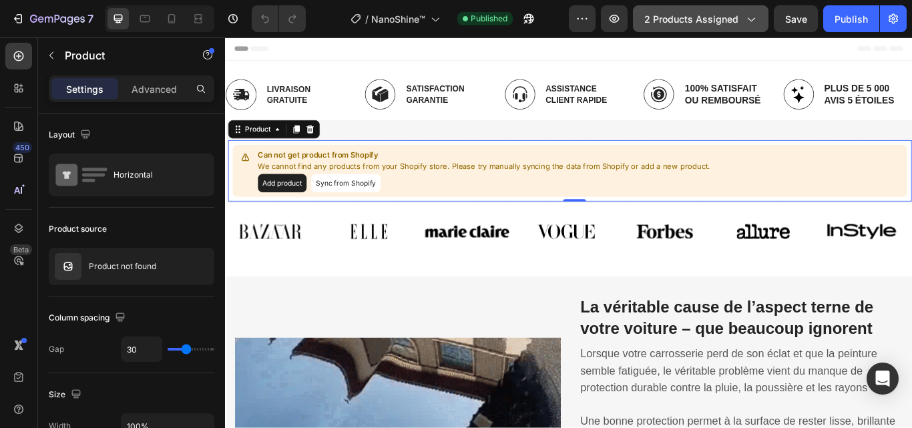
click at [735, 18] on span "2 products assigned" at bounding box center [691, 19] width 94 height 14
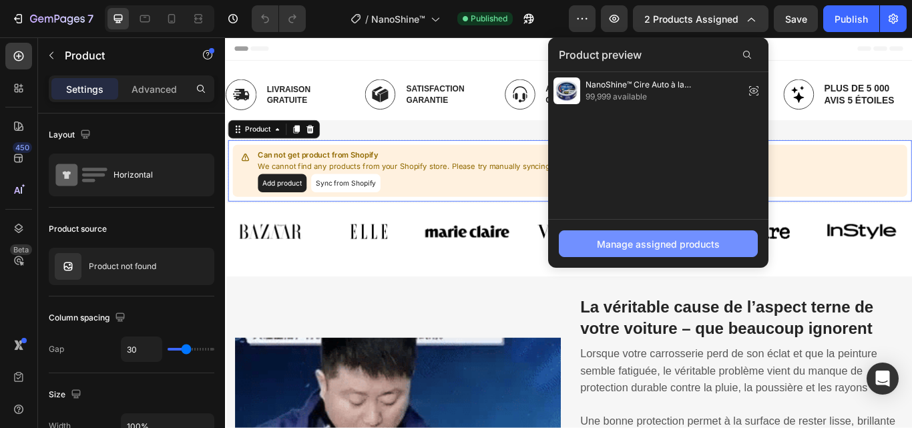
click at [591, 246] on button "Manage assigned products" at bounding box center [658, 243] width 199 height 27
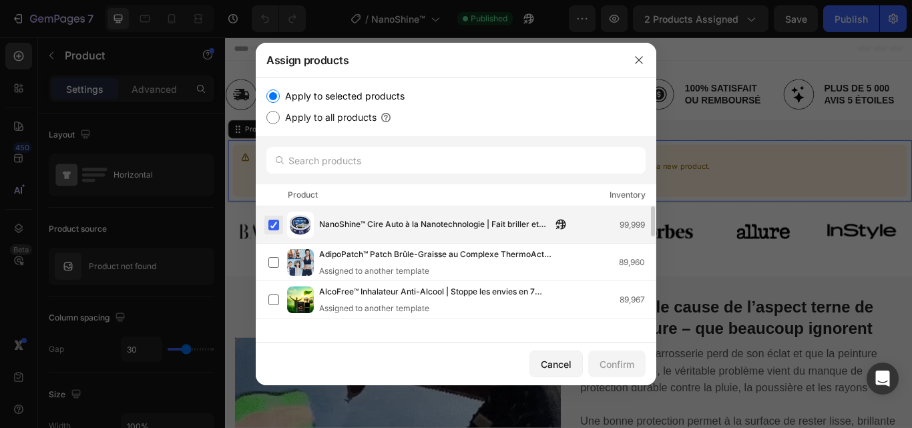
click at [272, 224] on label at bounding box center [273, 225] width 11 height 11
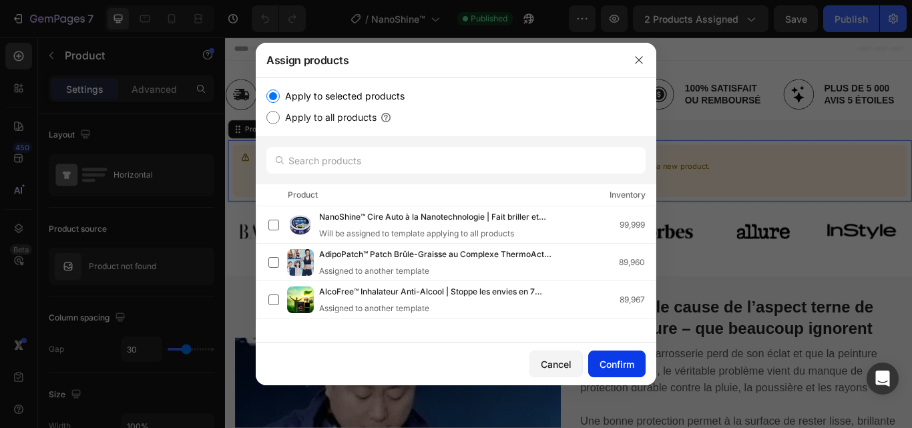
click at [621, 360] on div "Confirm" at bounding box center [616, 364] width 35 height 14
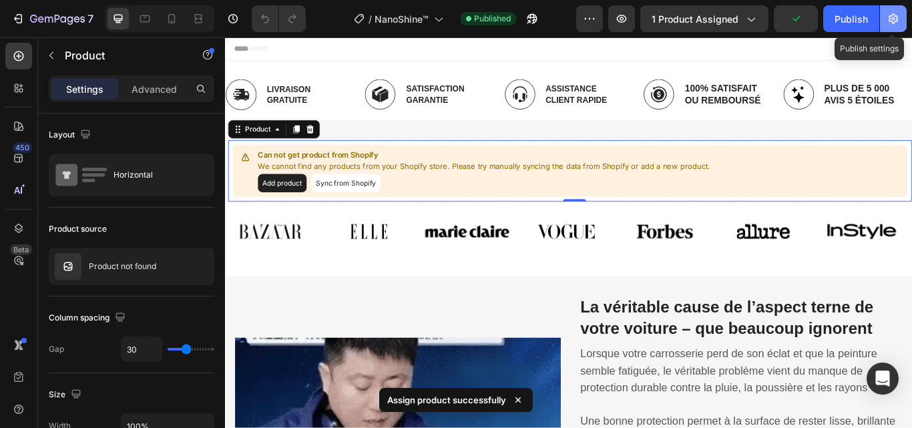
click at [898, 17] on icon "button" at bounding box center [892, 18] width 13 height 13
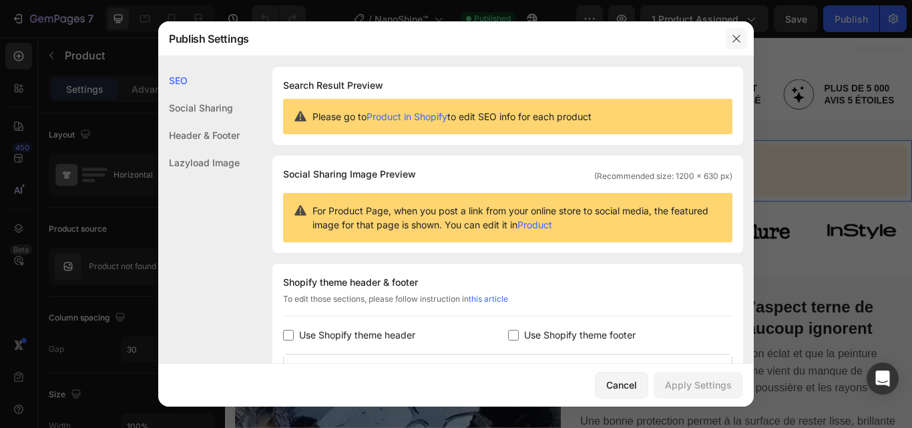
click at [740, 34] on icon "button" at bounding box center [736, 38] width 11 height 11
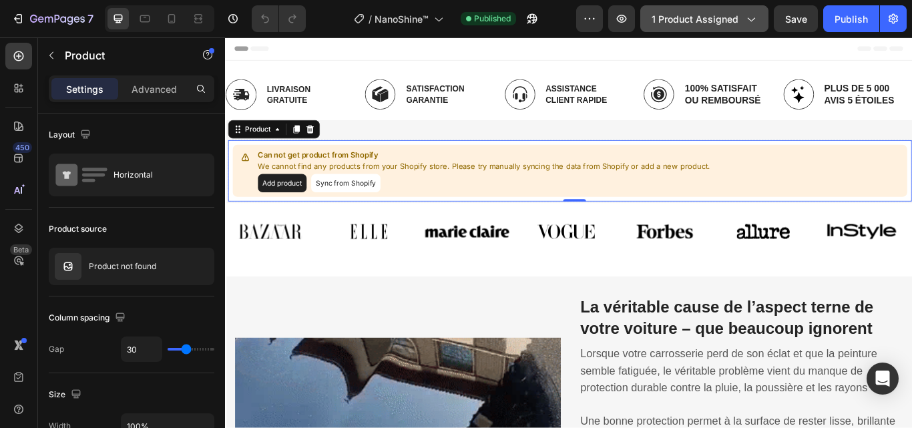
click at [754, 21] on icon "button" at bounding box center [749, 18] width 13 height 13
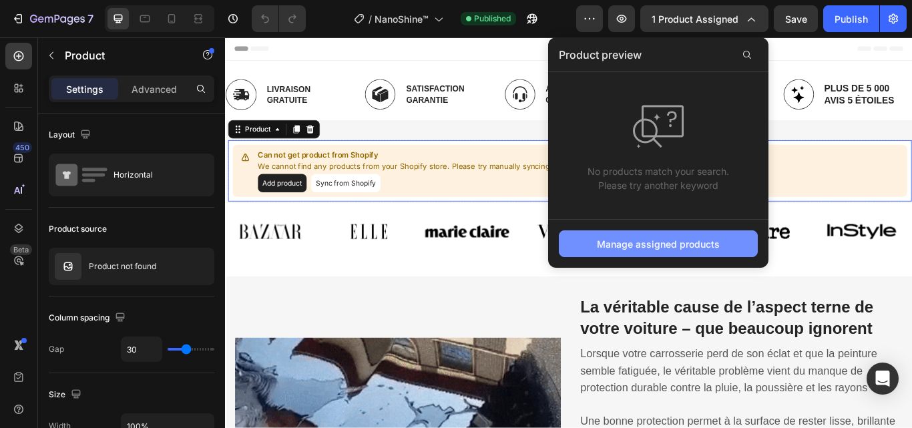
click at [631, 246] on div "Manage assigned products" at bounding box center [658, 244] width 123 height 14
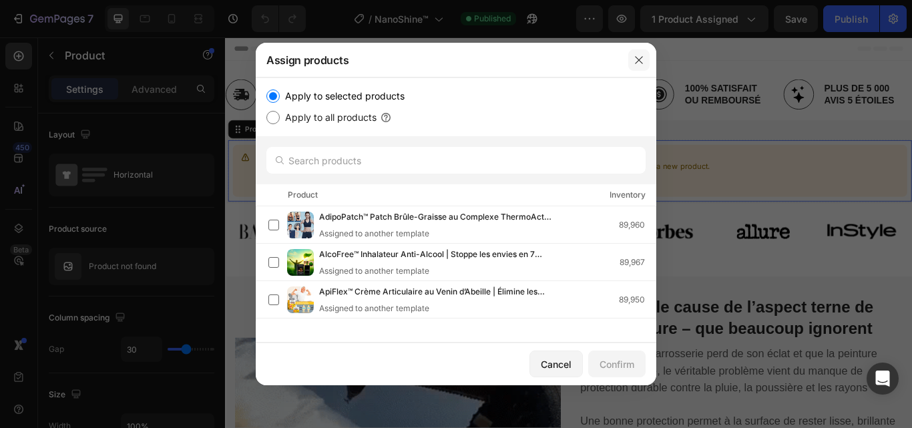
click at [639, 57] on icon "button" at bounding box center [638, 60] width 11 height 11
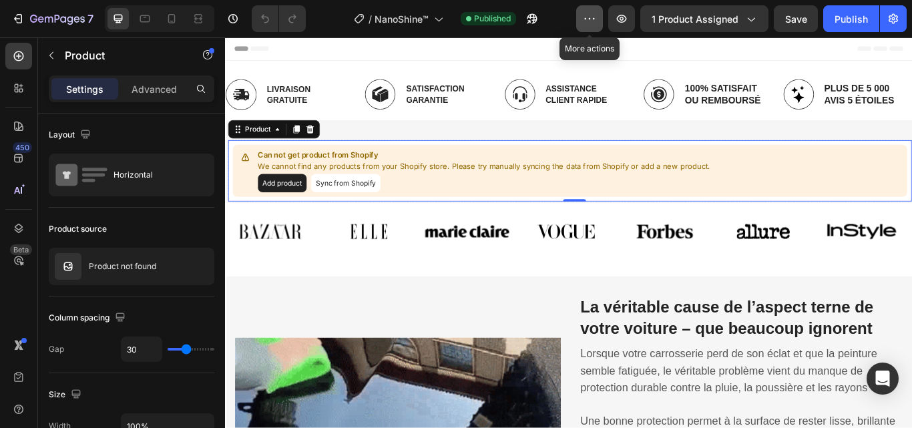
click at [599, 17] on button "button" at bounding box center [589, 18] width 27 height 27
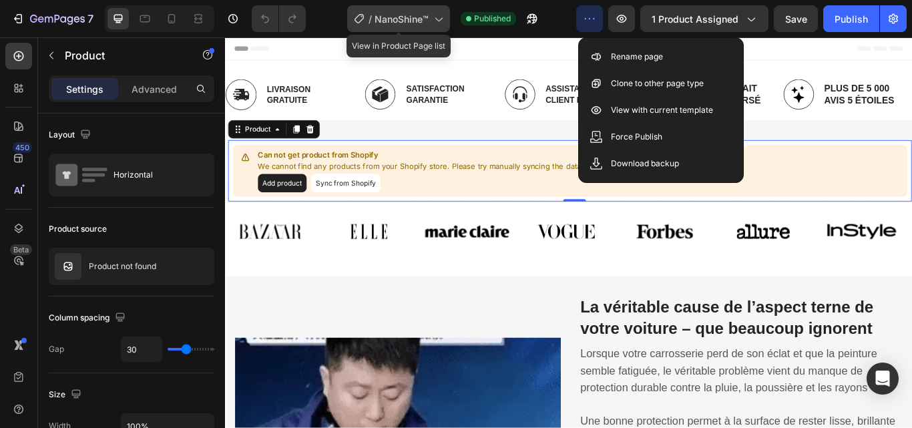
click at [442, 21] on icon at bounding box center [437, 18] width 13 height 13
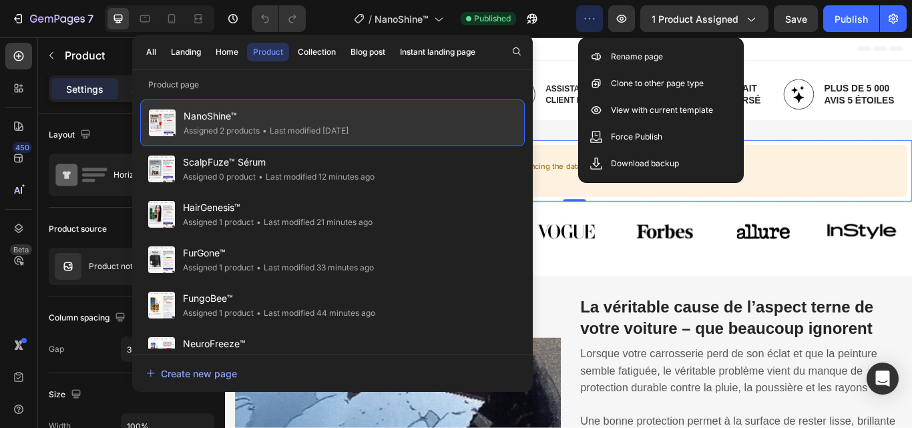
click at [397, 131] on div "NanoShine™ Assigned 2 products • Last modified 3 days ago" at bounding box center [332, 122] width 384 height 47
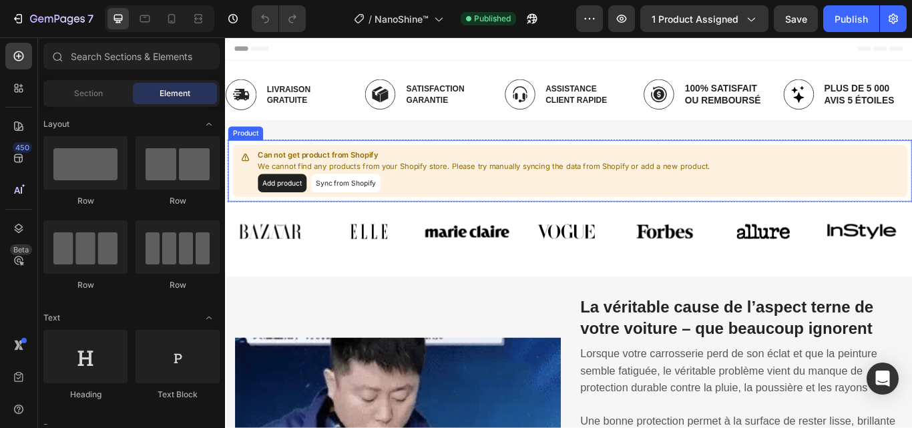
click at [368, 209] on button "Sync from Shopify" at bounding box center [365, 207] width 81 height 21
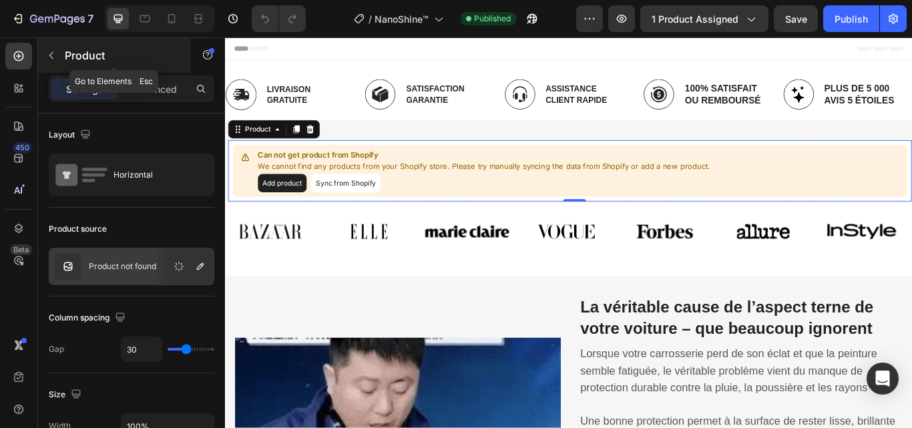
click at [55, 57] on icon "button" at bounding box center [51, 55] width 11 height 11
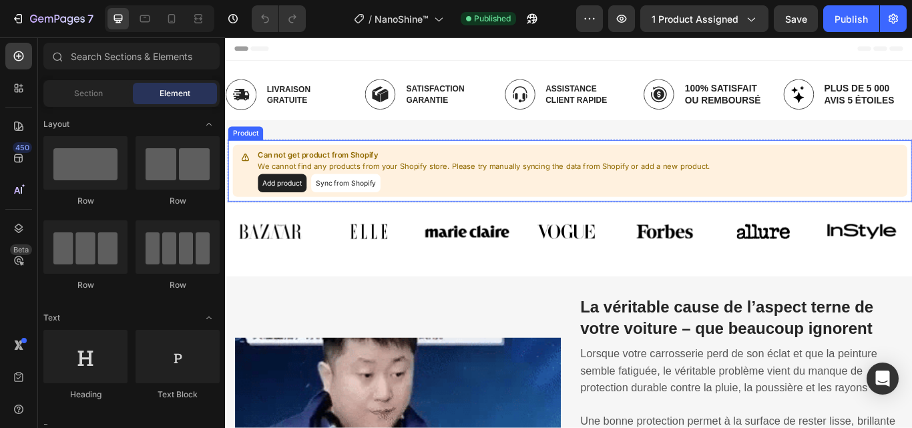
click at [397, 177] on p "Can not get product from Shopify" at bounding box center [526, 174] width 527 height 13
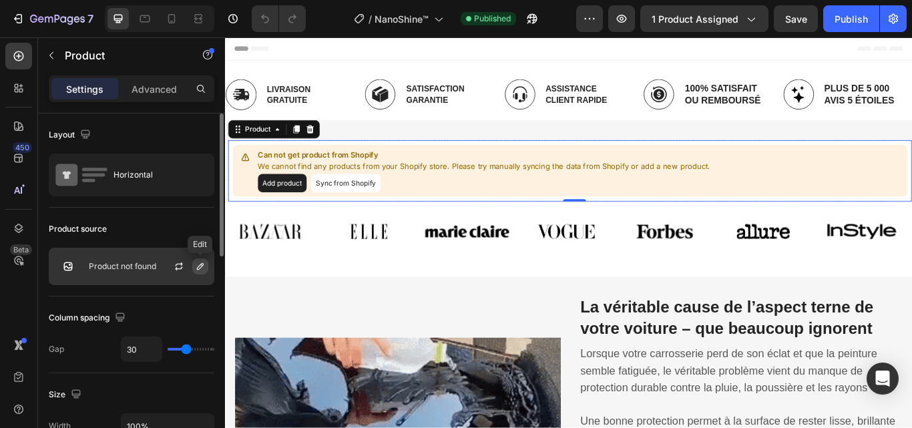
click at [197, 265] on icon "button" at bounding box center [200, 266] width 11 height 11
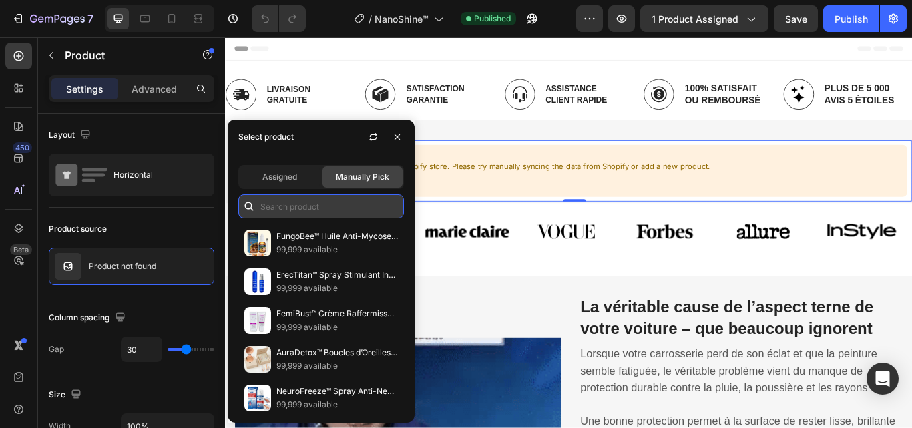
click at [288, 211] on input "text" at bounding box center [321, 206] width 166 height 24
paste input "NanoShine™"
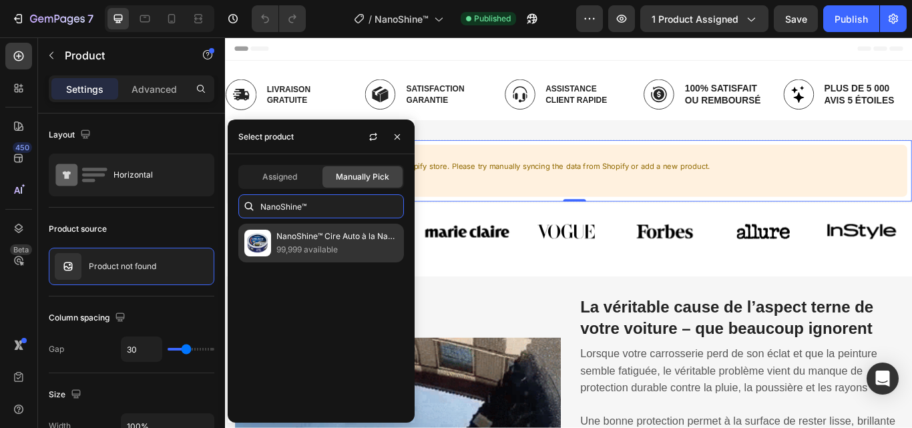
type input "NanoShine™"
click at [308, 253] on p "99,999 available" at bounding box center [336, 249] width 121 height 13
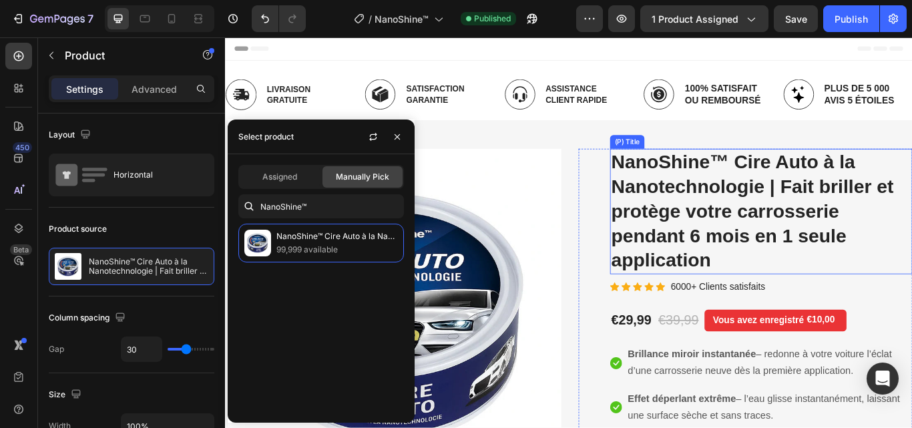
click at [714, 190] on h2 "NanoShine™ Cire Auto à la Nanotechnologie | Fait briller et protège votre carro…" at bounding box center [849, 241] width 352 height 146
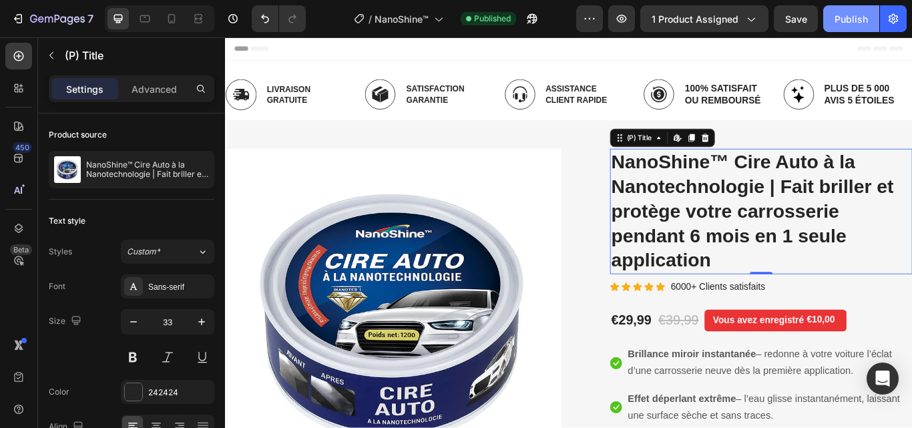
click at [855, 19] on div "Publish" at bounding box center [850, 19] width 33 height 14
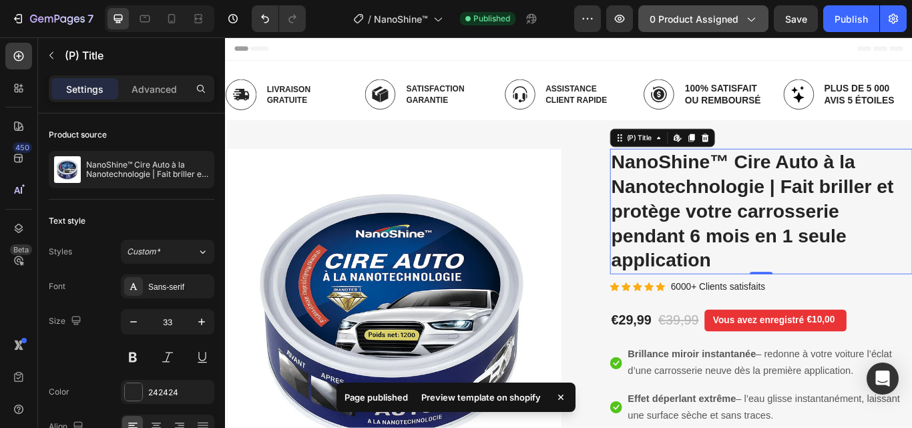
click at [719, 20] on span "0 product assigned" at bounding box center [693, 19] width 89 height 14
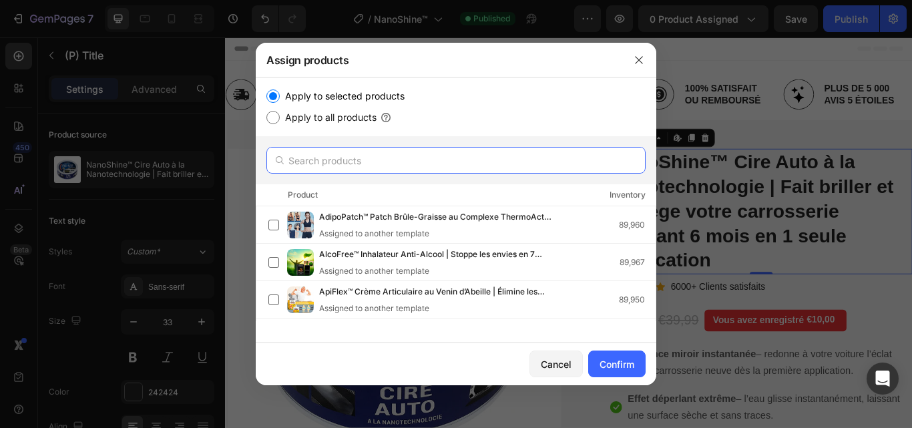
click at [384, 161] on input "text" at bounding box center [455, 160] width 379 height 27
paste input "NanoShine™"
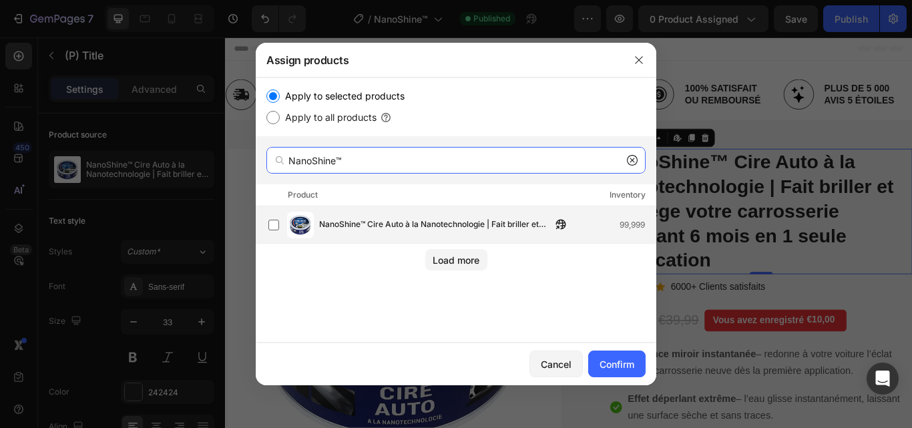
type input "NanoShine™"
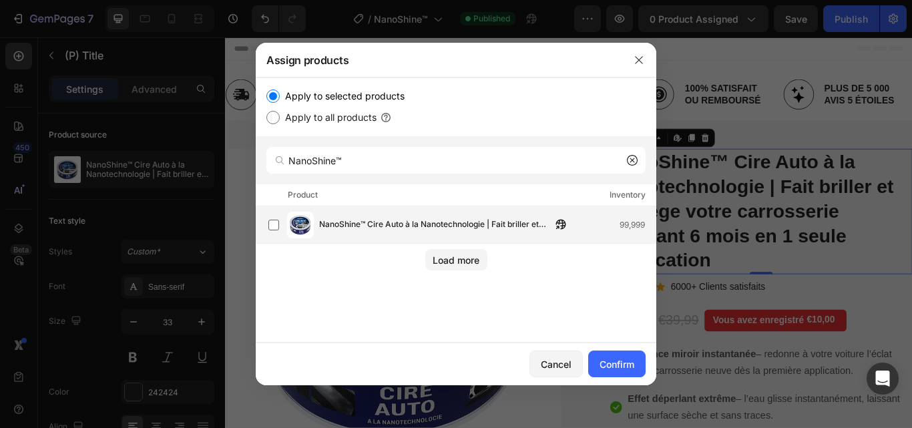
click at [354, 224] on span "NanoShine™ Cire Auto à la Nanotechnologie | Fait briller et protège votre carro…" at bounding box center [435, 225] width 232 height 15
click at [599, 355] on button "Confirm" at bounding box center [616, 363] width 57 height 27
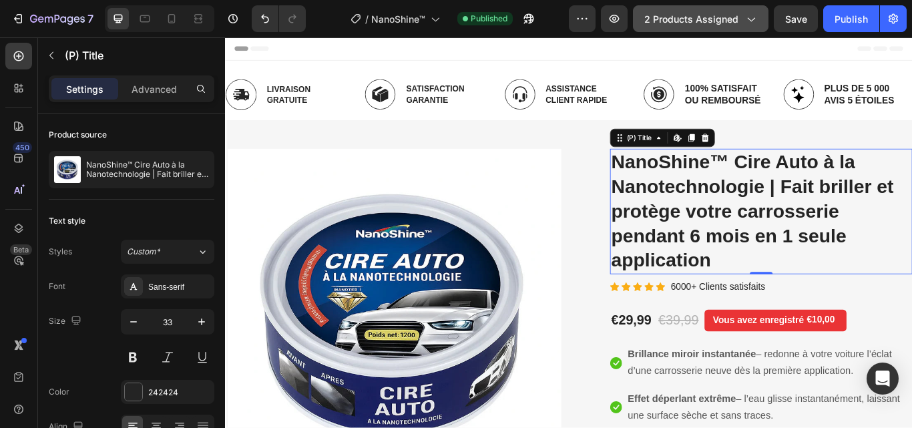
click at [698, 18] on span "2 products assigned" at bounding box center [691, 19] width 94 height 14
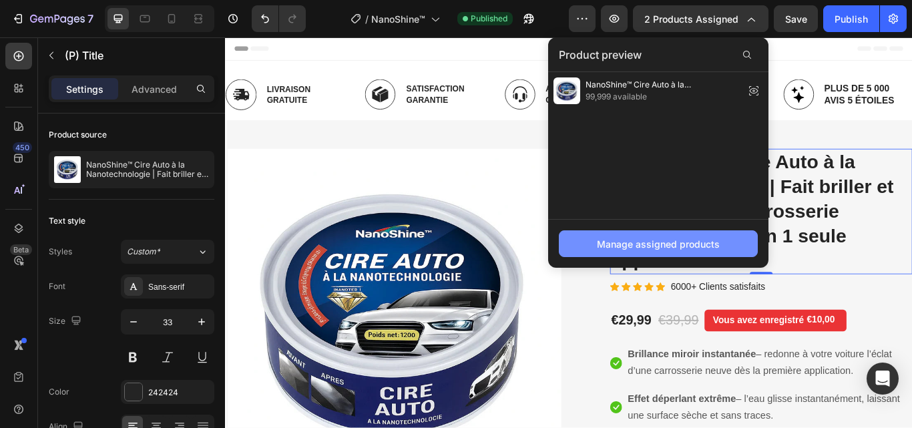
click at [635, 248] on div "Manage assigned products" at bounding box center [658, 244] width 123 height 14
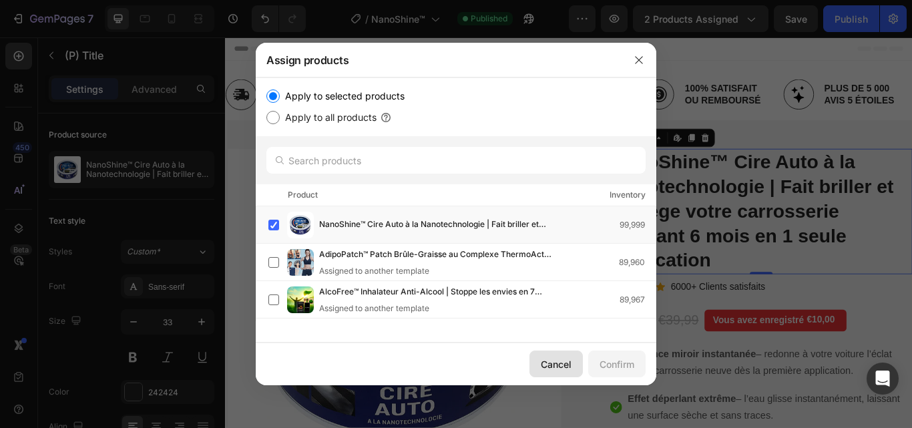
click at [550, 367] on div "Cancel" at bounding box center [556, 364] width 31 height 14
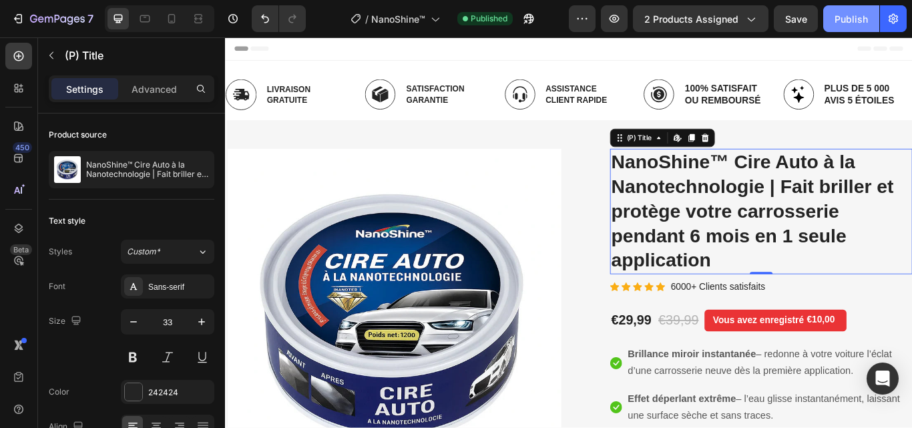
click at [864, 15] on div "Publish" at bounding box center [850, 19] width 33 height 14
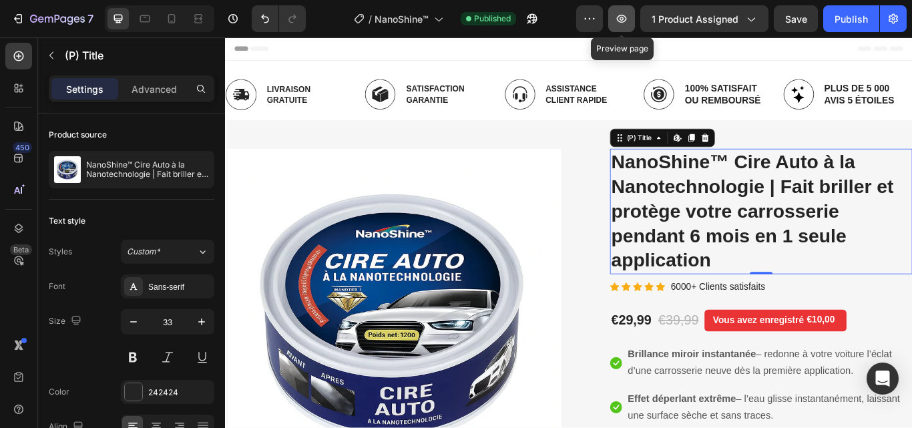
click at [626, 26] on button "button" at bounding box center [621, 18] width 27 height 27
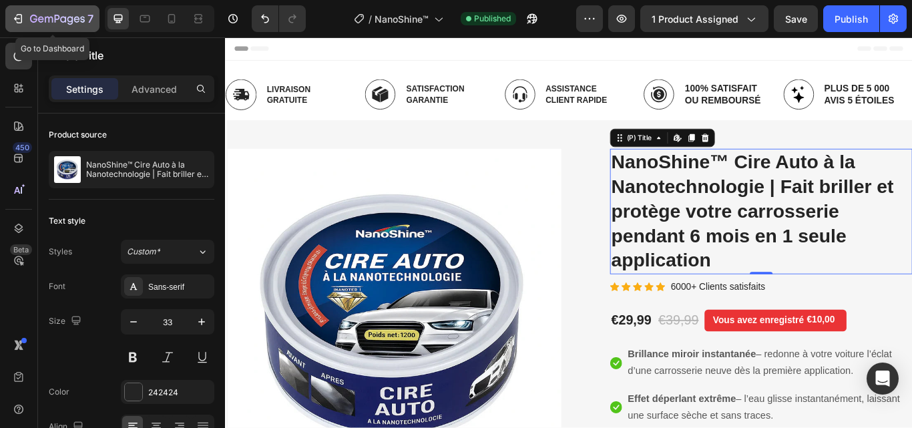
click at [31, 23] on icon "button" at bounding box center [57, 19] width 55 height 11
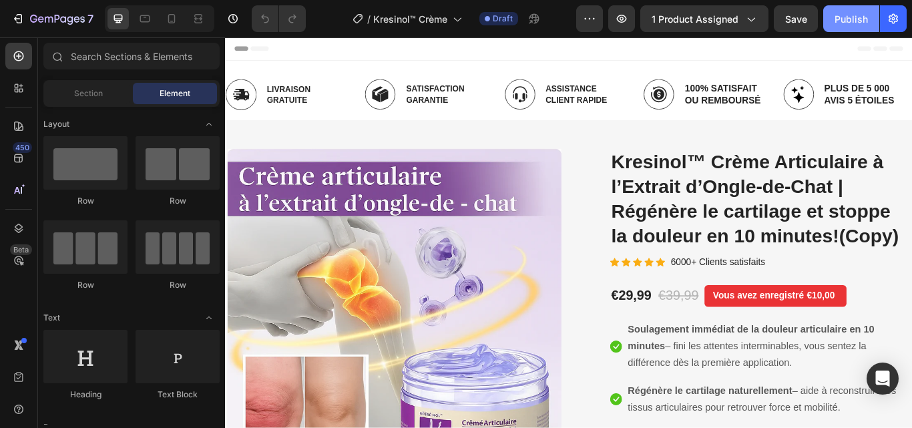
drag, startPoint x: 852, startPoint y: 13, endPoint x: 719, endPoint y: 19, distance: 132.3
click at [852, 13] on div "Publish" at bounding box center [850, 19] width 33 height 14
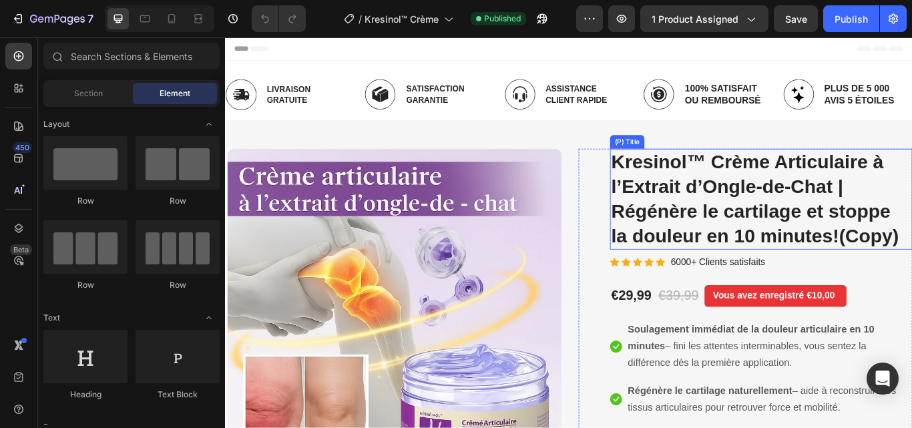
click at [911, 263] on h2 "Kresinol™ Crème Articulaire à l’Extrait d’Ongle-de-Chat | Régénère le cartilage…" at bounding box center [849, 226] width 352 height 117
